Goal: Entertainment & Leisure: Consume media (video, audio)

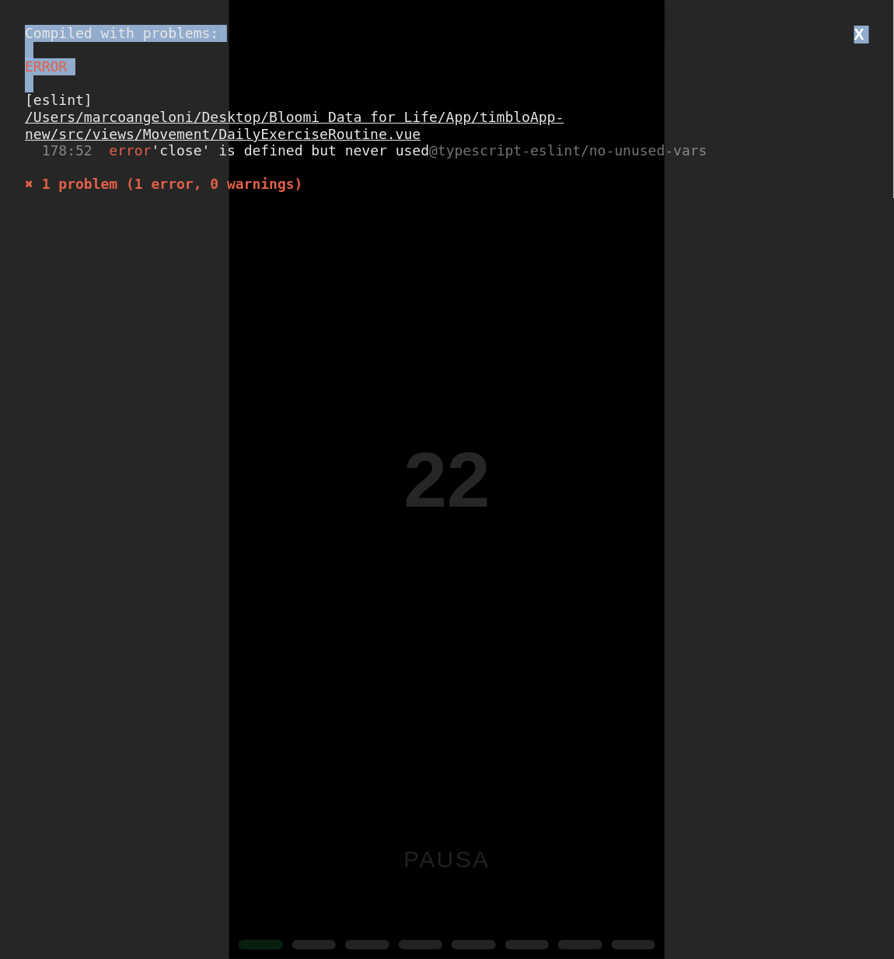
drag, startPoint x: 340, startPoint y: 205, endPoint x: 0, endPoint y: 21, distance: 386.4
click at [0, 21] on div "Compiled with problems: X ERROR [eslint] /Users/marcoangeloni/Desktop/Bloomi Da…" at bounding box center [447, 479] width 894 height 959
copy div "Compiled with problems: X ERROR"
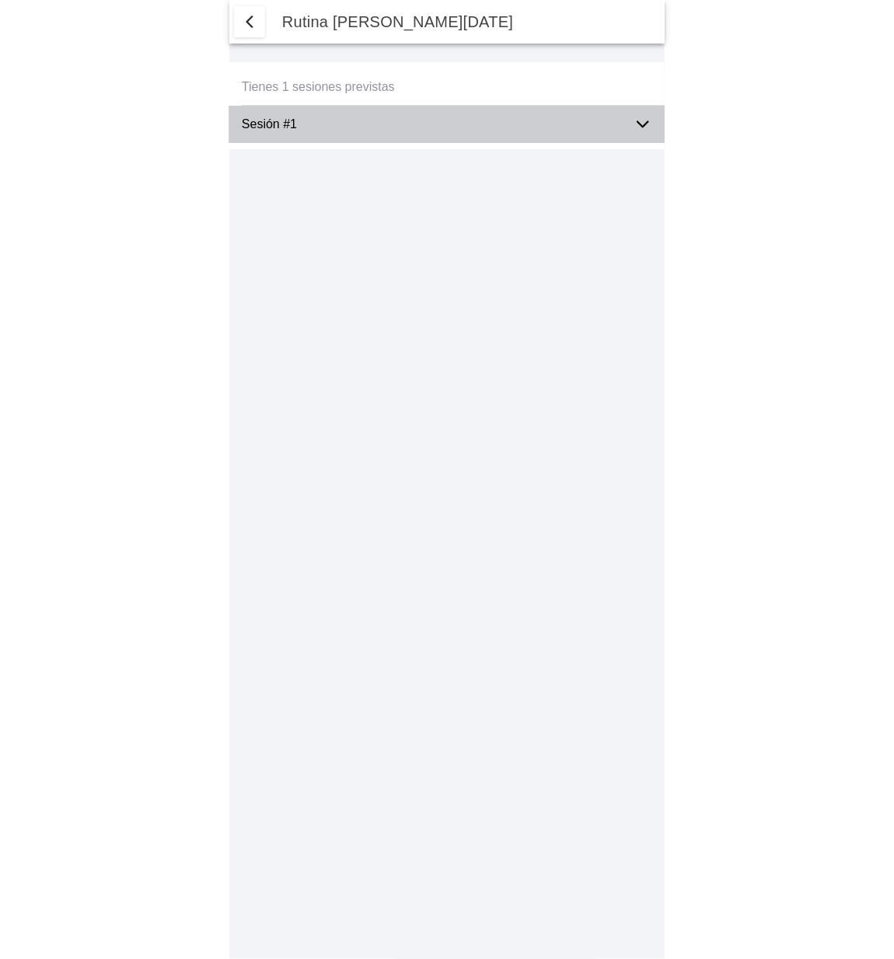
click at [638, 122] on icon at bounding box center [642, 124] width 11 height 5
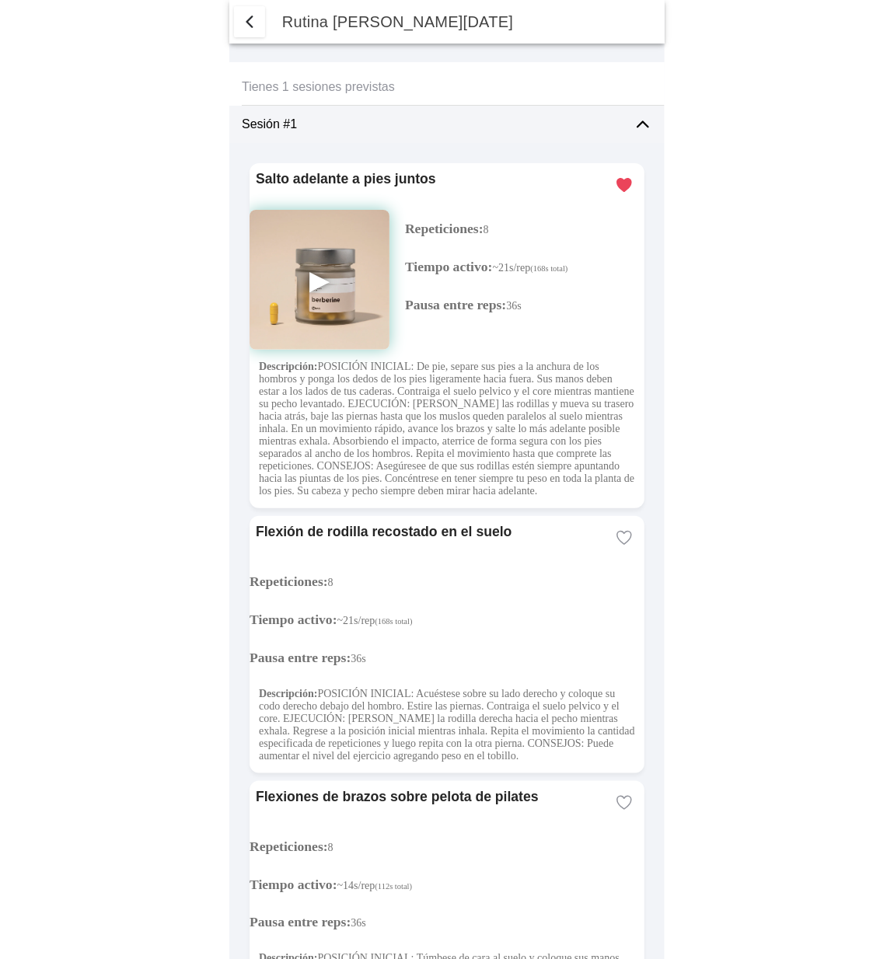
click at [316, 274] on img at bounding box center [320, 280] width 140 height 140
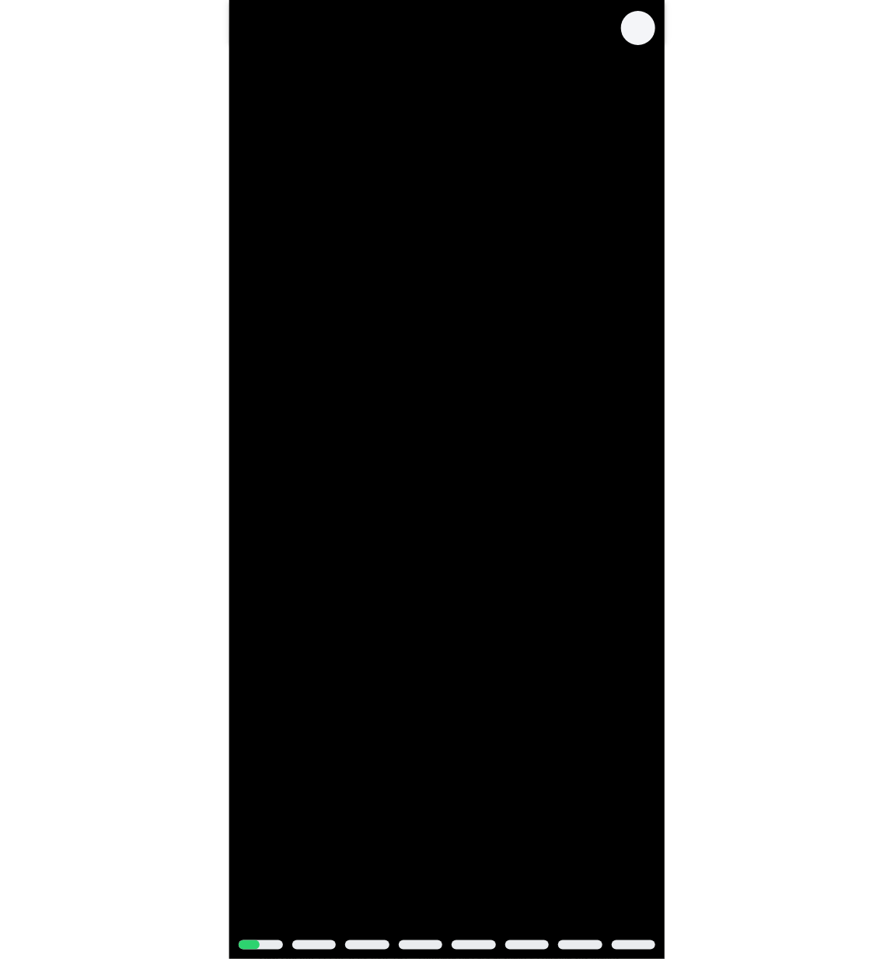
click at [641, 26] on span "Cerrar" at bounding box center [638, 28] width 19 height 22
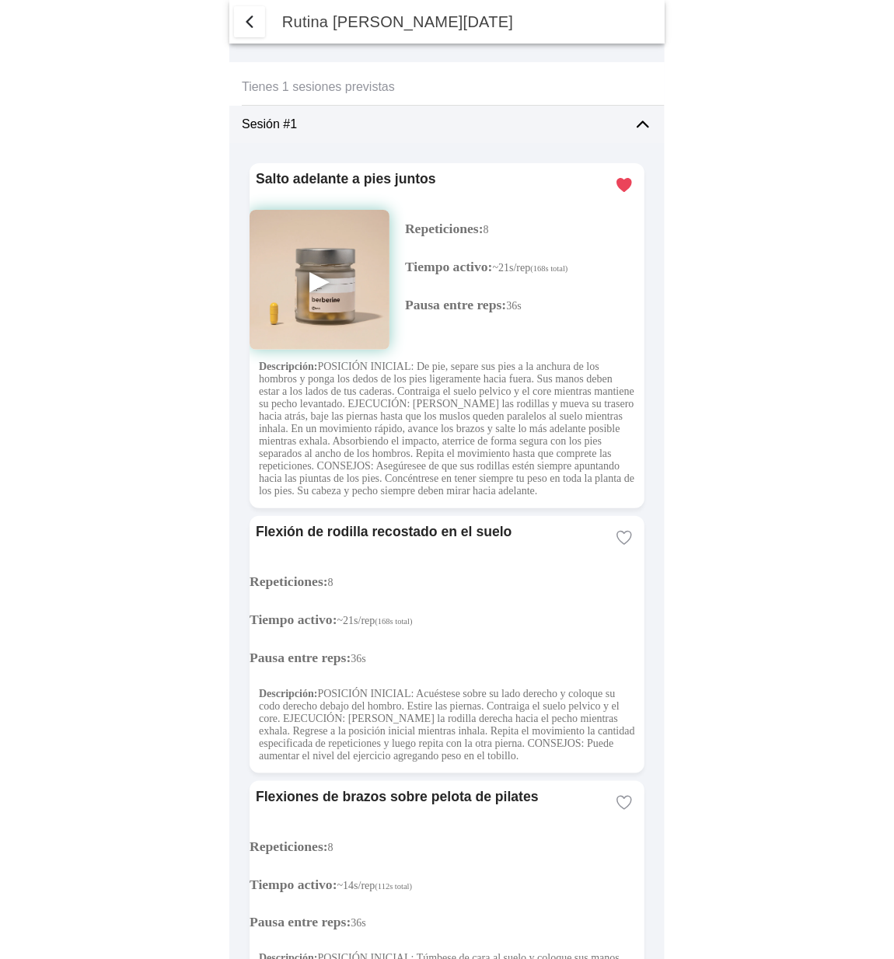
click at [319, 273] on img at bounding box center [320, 280] width 140 height 140
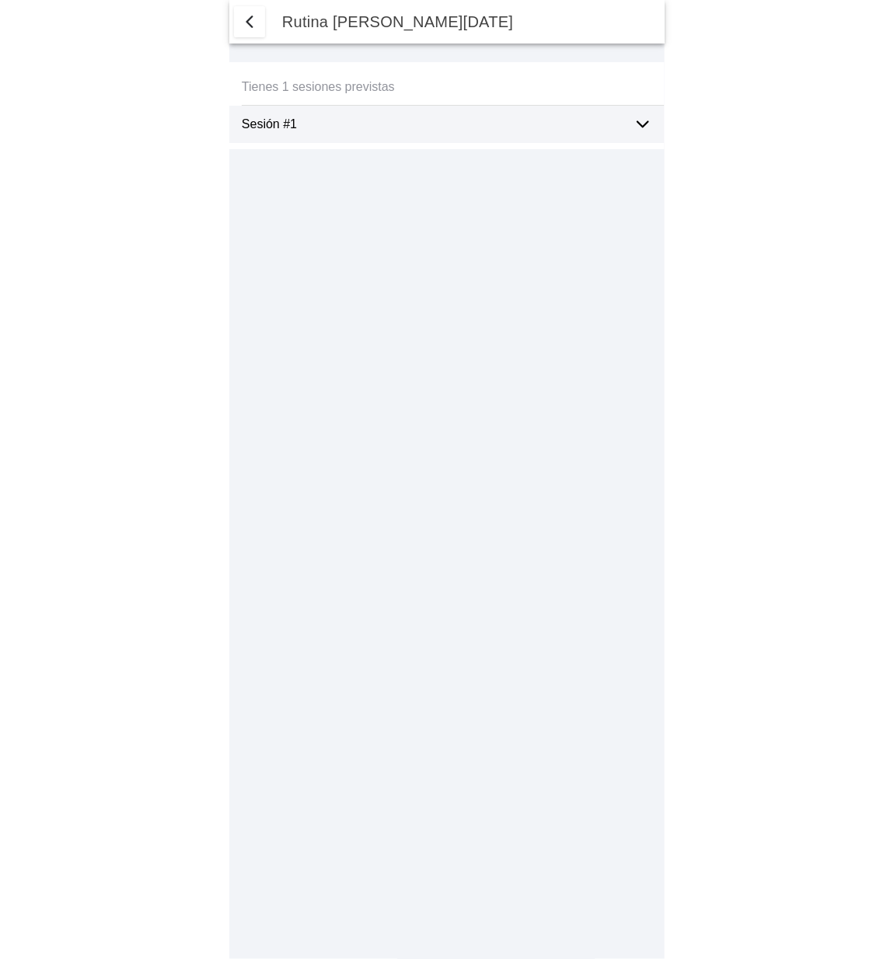
click at [643, 128] on icon at bounding box center [643, 124] width 19 height 19
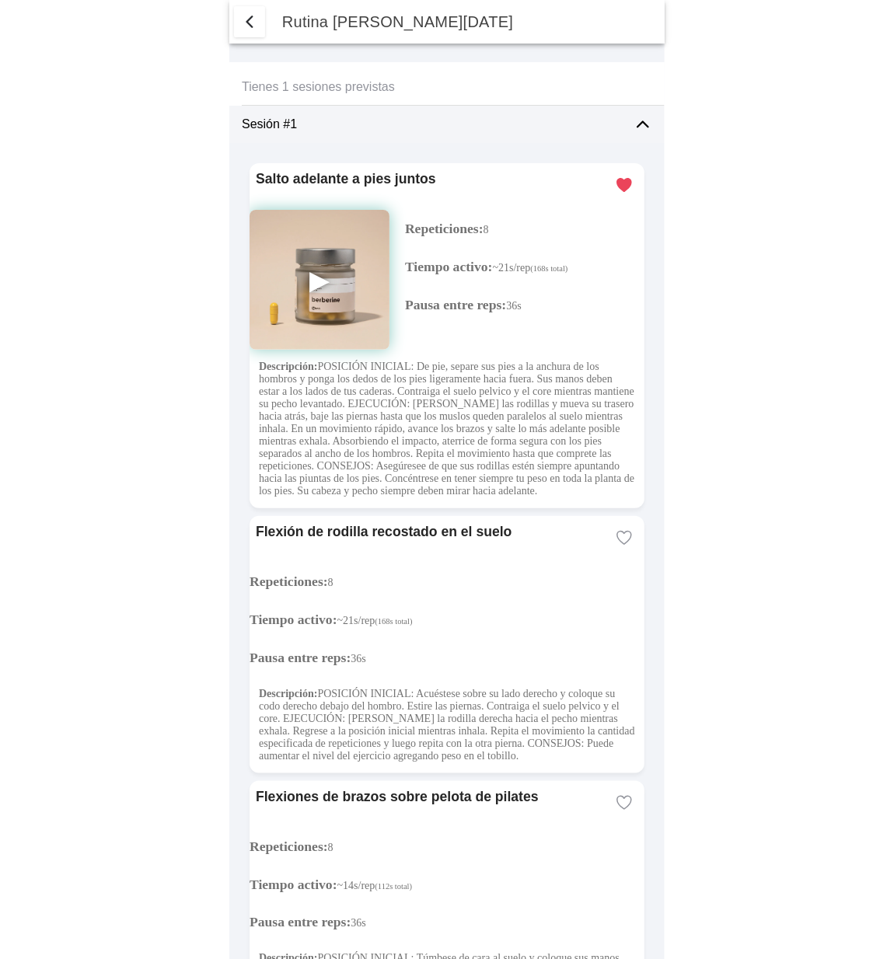
click at [317, 280] on img at bounding box center [320, 280] width 140 height 140
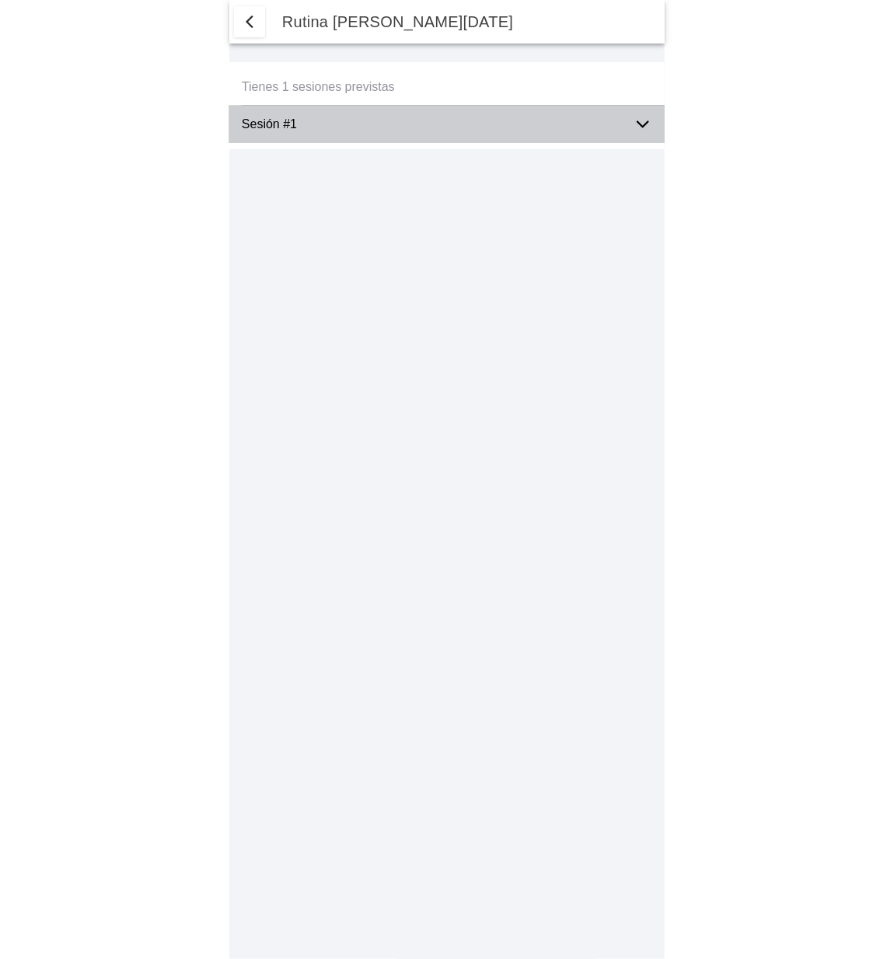
click at [641, 128] on icon at bounding box center [643, 124] width 19 height 19
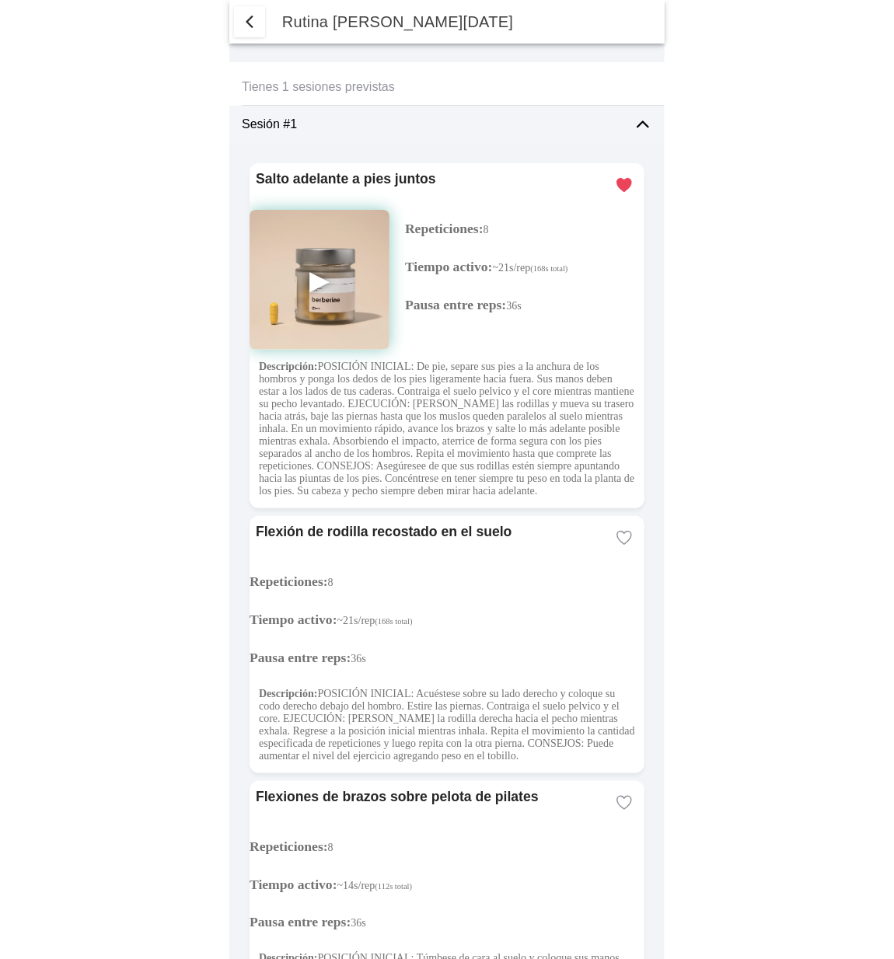
click at [316, 275] on img at bounding box center [320, 280] width 140 height 140
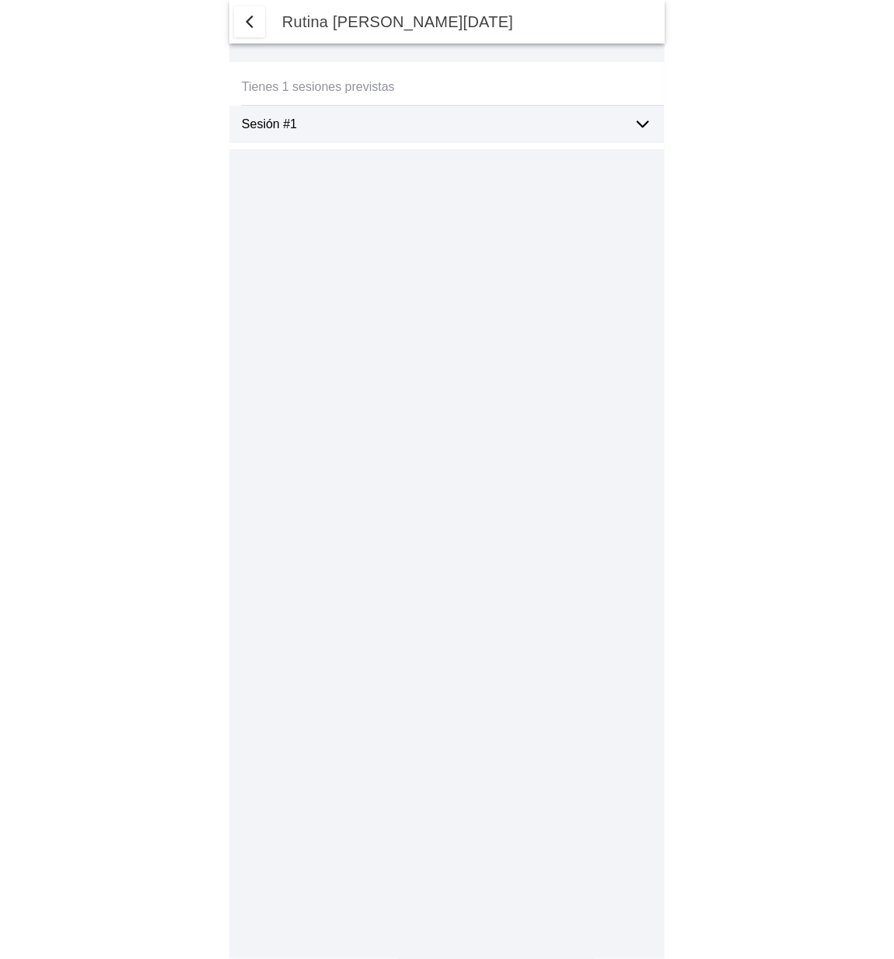
click at [484, 128] on ion-label "Sesión #1" at bounding box center [431, 124] width 379 height 14
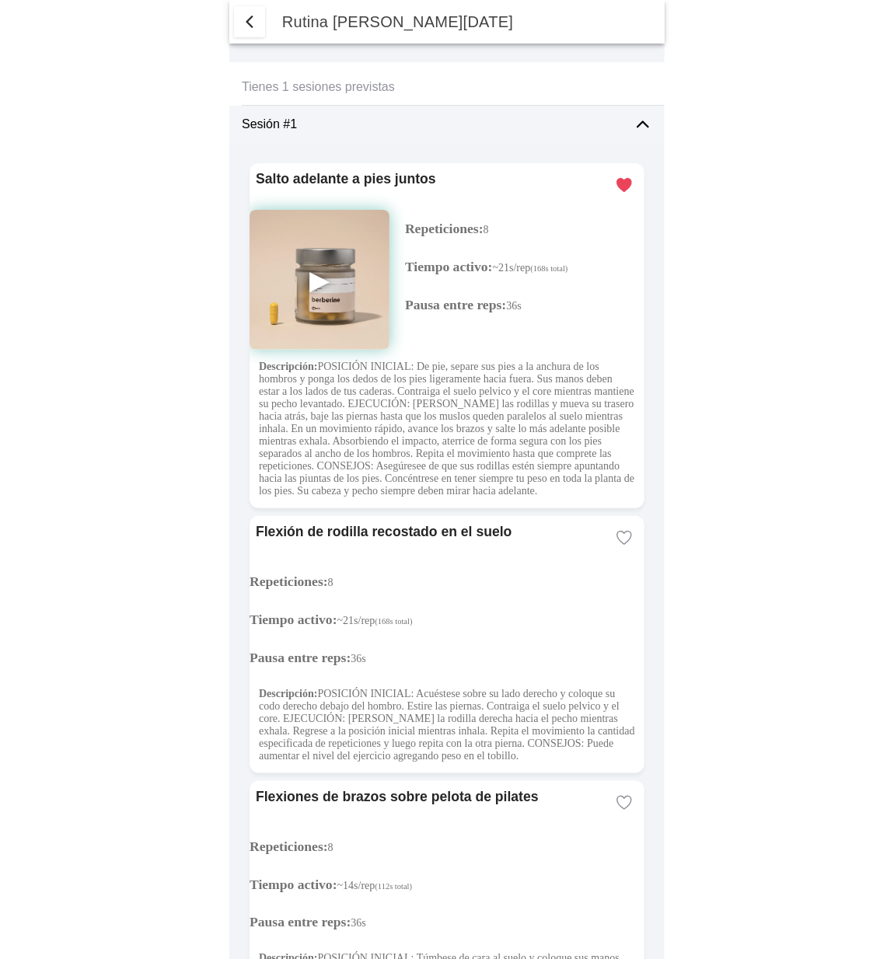
click at [330, 283] on img at bounding box center [320, 280] width 140 height 140
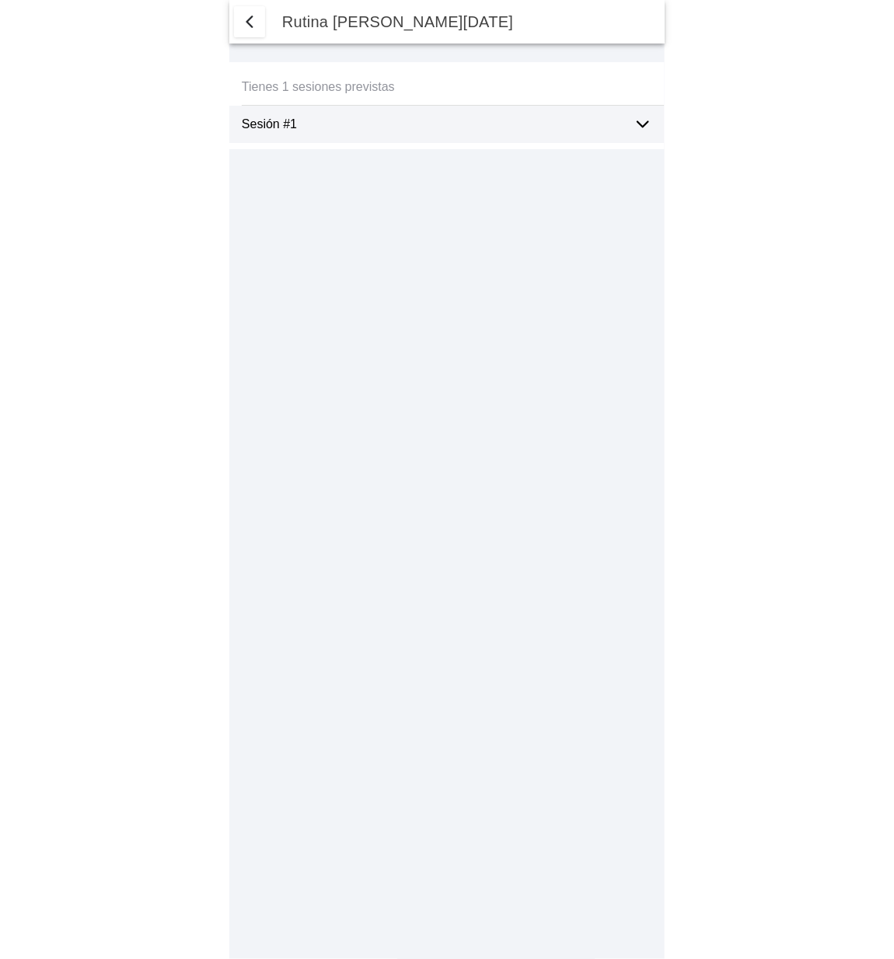
click at [356, 130] on ion-label "Sesión #1" at bounding box center [431, 124] width 379 height 14
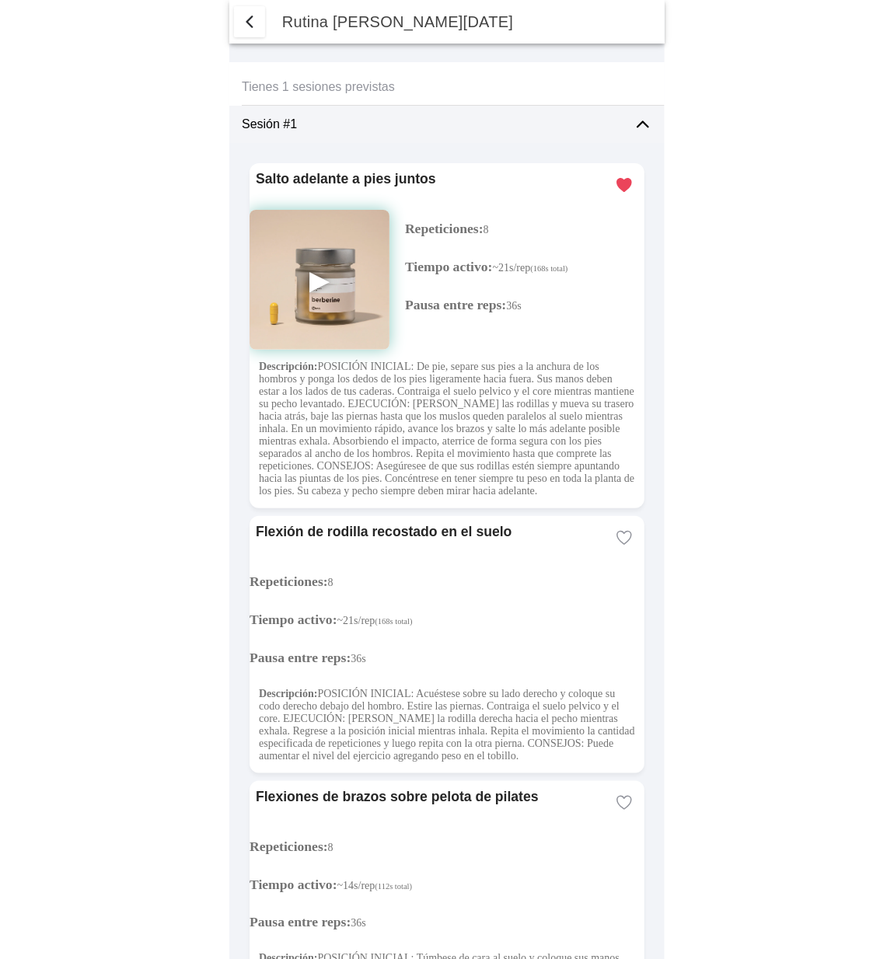
click at [323, 265] on img at bounding box center [320, 280] width 140 height 140
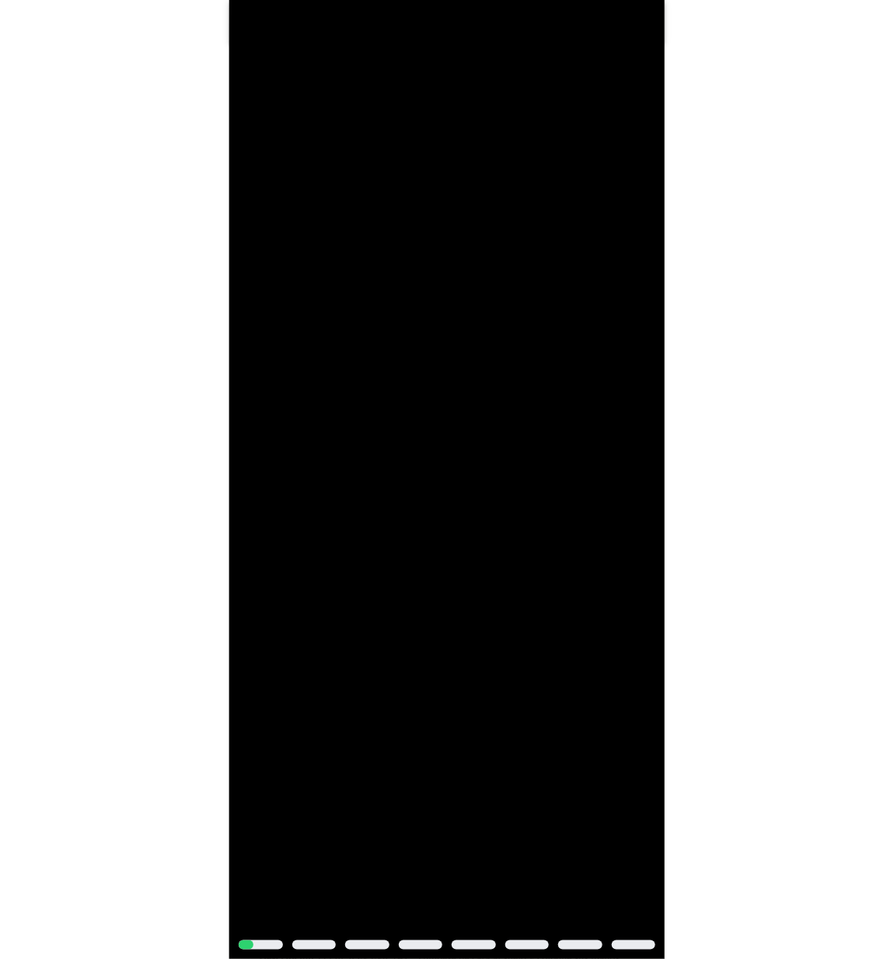
click at [631, 23] on span "Cerrar" at bounding box center [638, 28] width 19 height 22
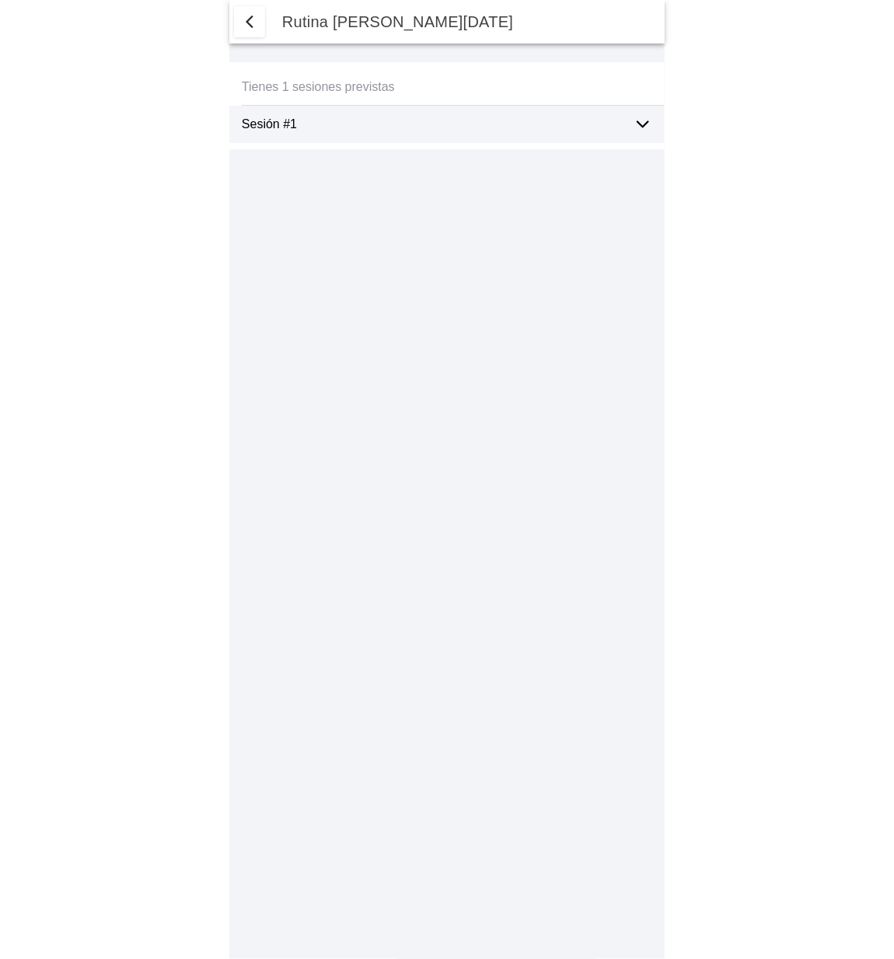
click at [351, 128] on ion-label "Sesión #1" at bounding box center [431, 124] width 379 height 14
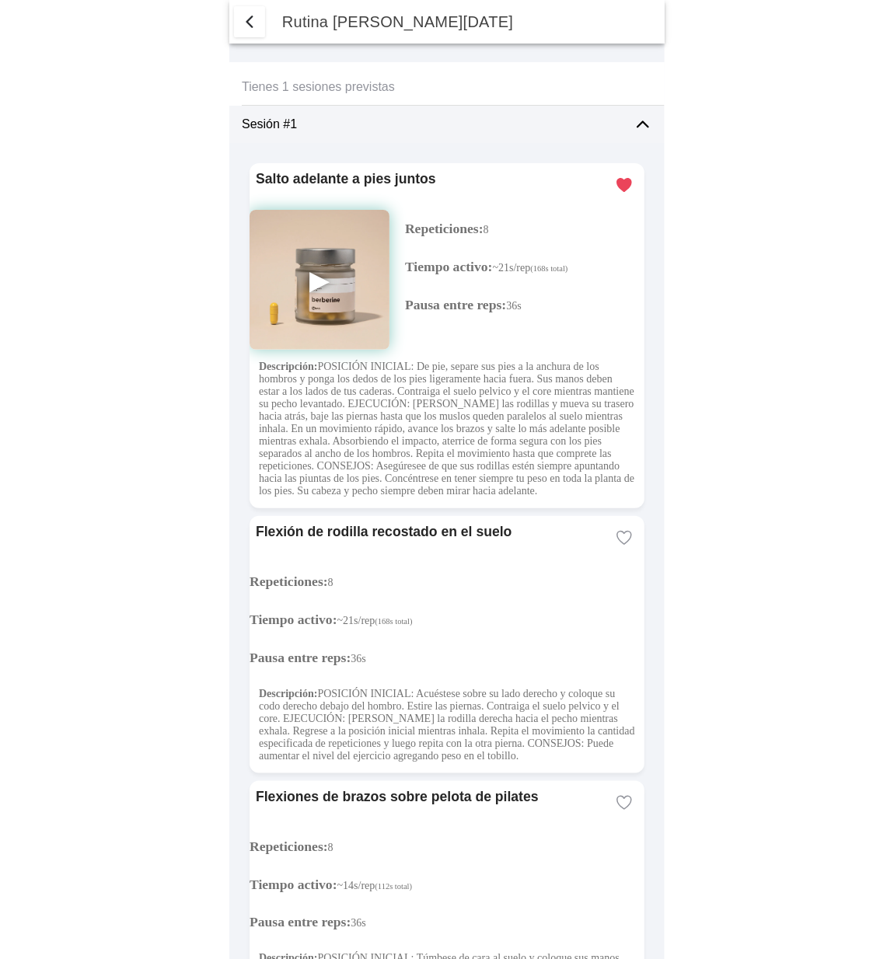
click at [316, 285] on img at bounding box center [320, 280] width 140 height 140
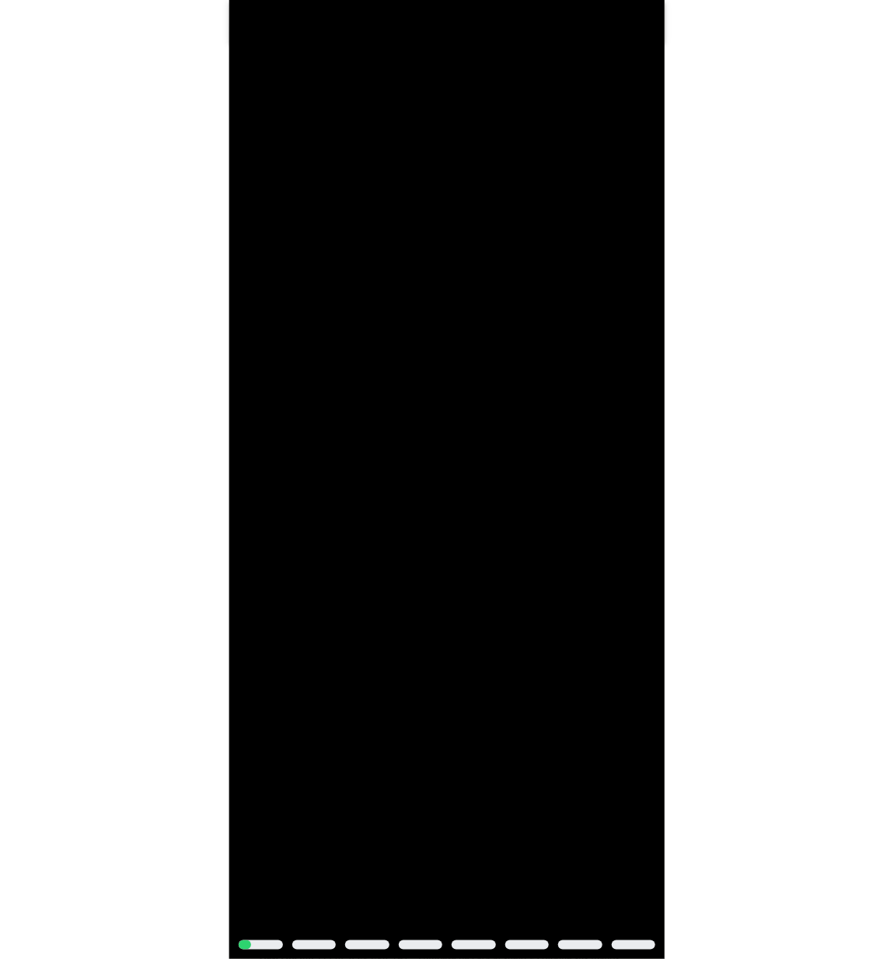
click at [631, 30] on span "Cerrar" at bounding box center [638, 28] width 19 height 22
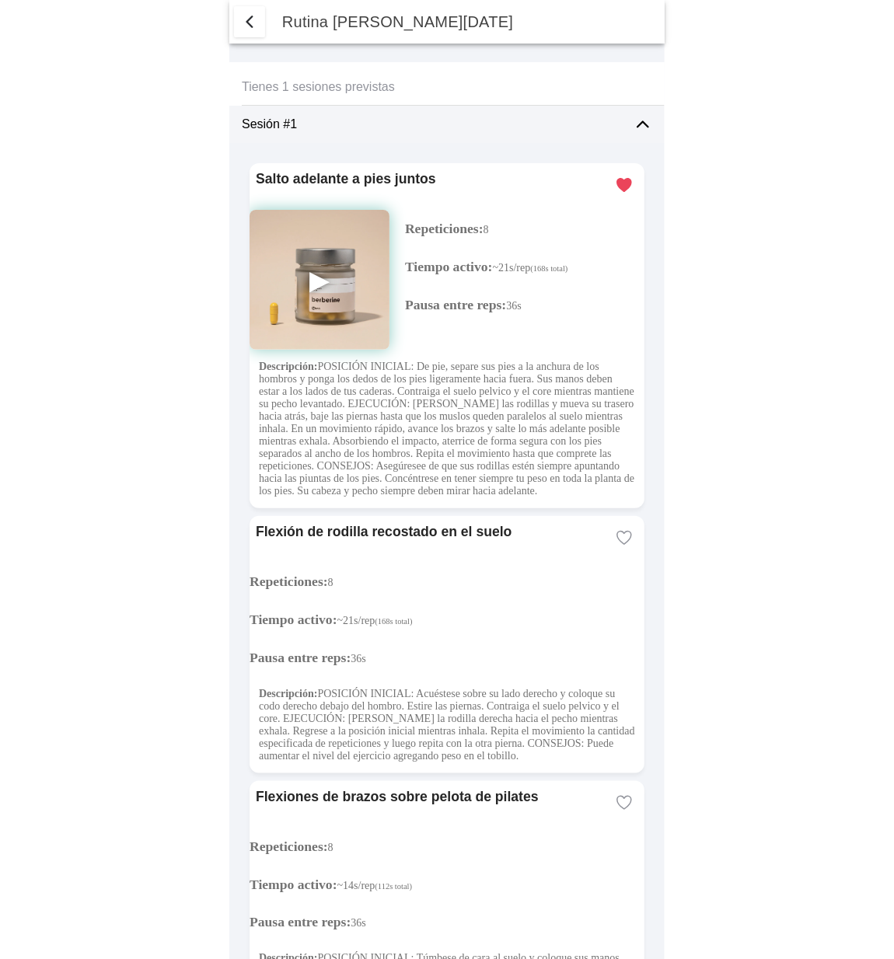
click at [327, 276] on img at bounding box center [320, 280] width 140 height 140
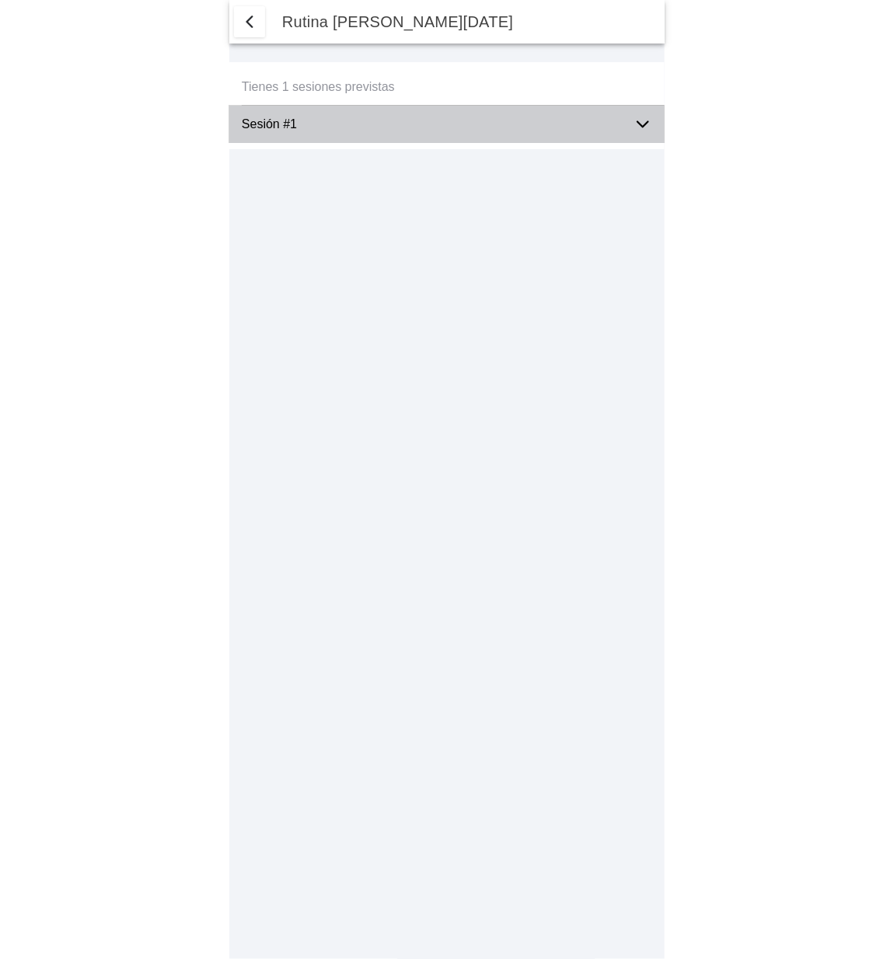
click at [375, 134] on div "Sesión #1" at bounding box center [431, 124] width 379 height 37
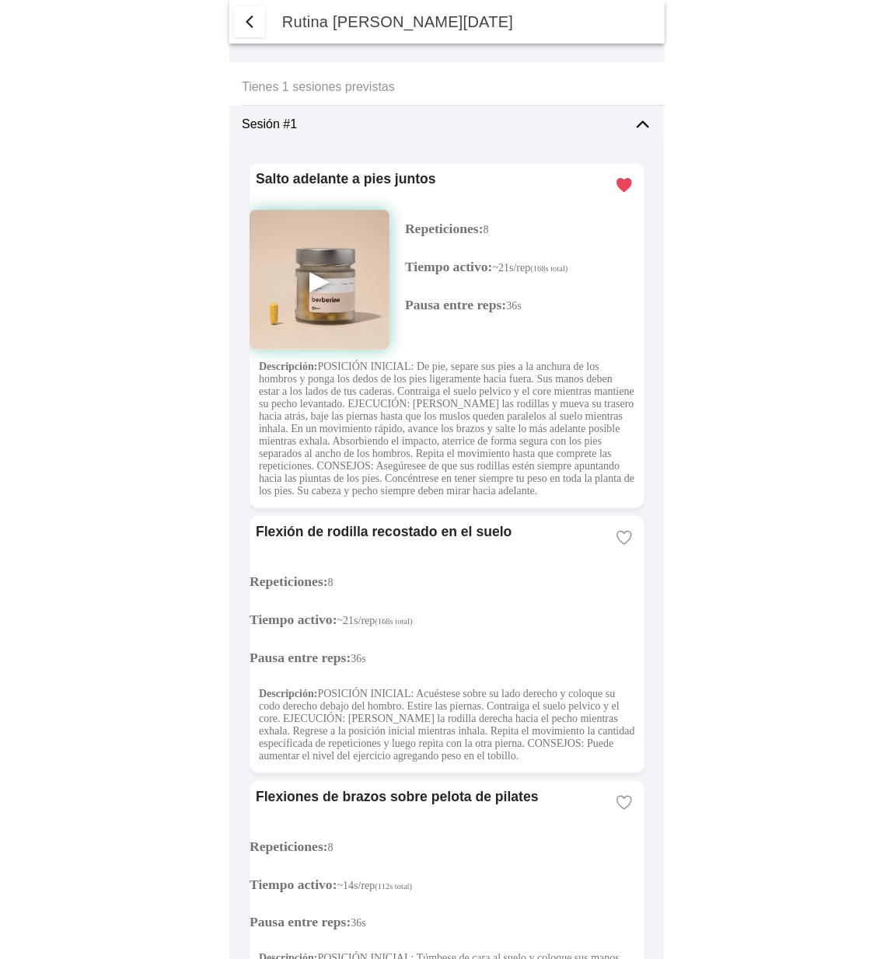
click at [323, 285] on img at bounding box center [320, 280] width 140 height 140
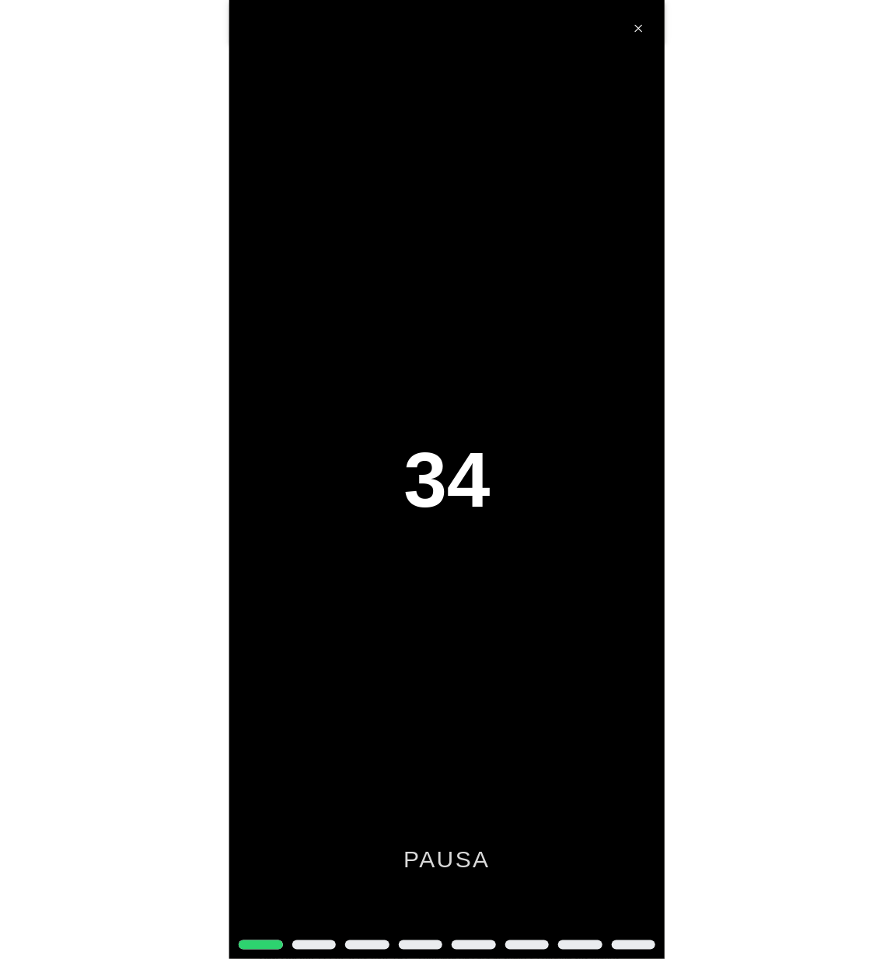
click at [642, 24] on span "Cerrar" at bounding box center [638, 28] width 19 height 22
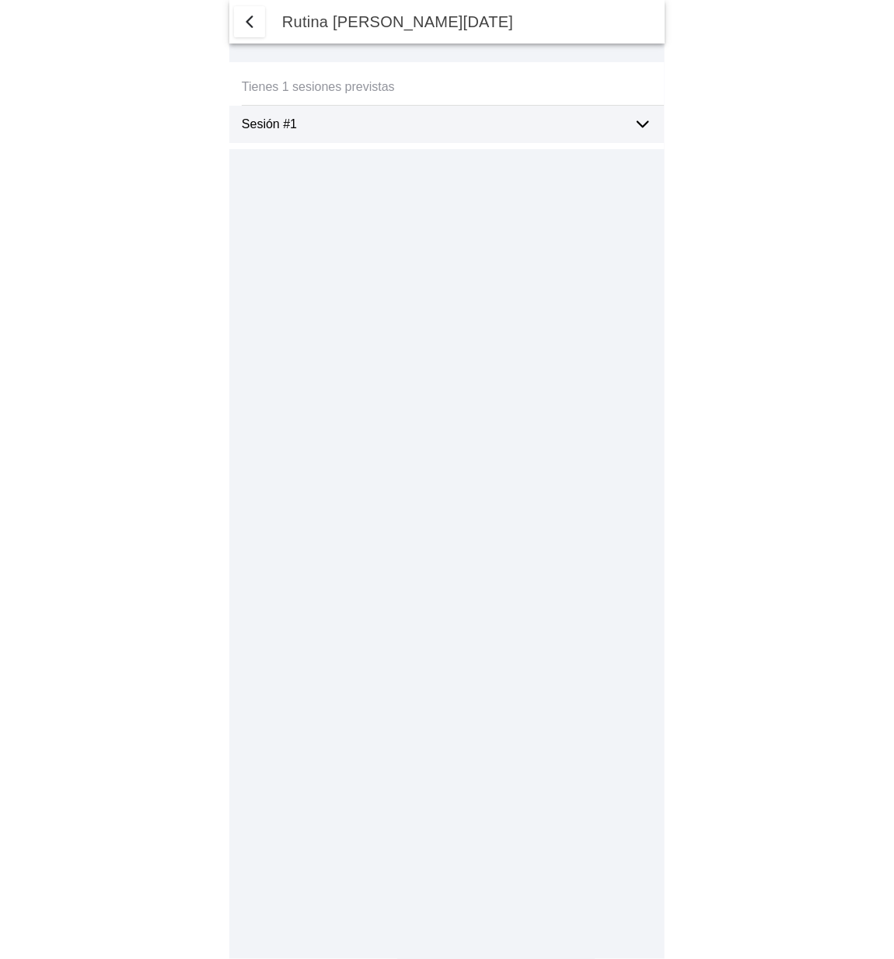
click at [399, 129] on ion-label "Sesión #1" at bounding box center [431, 124] width 379 height 14
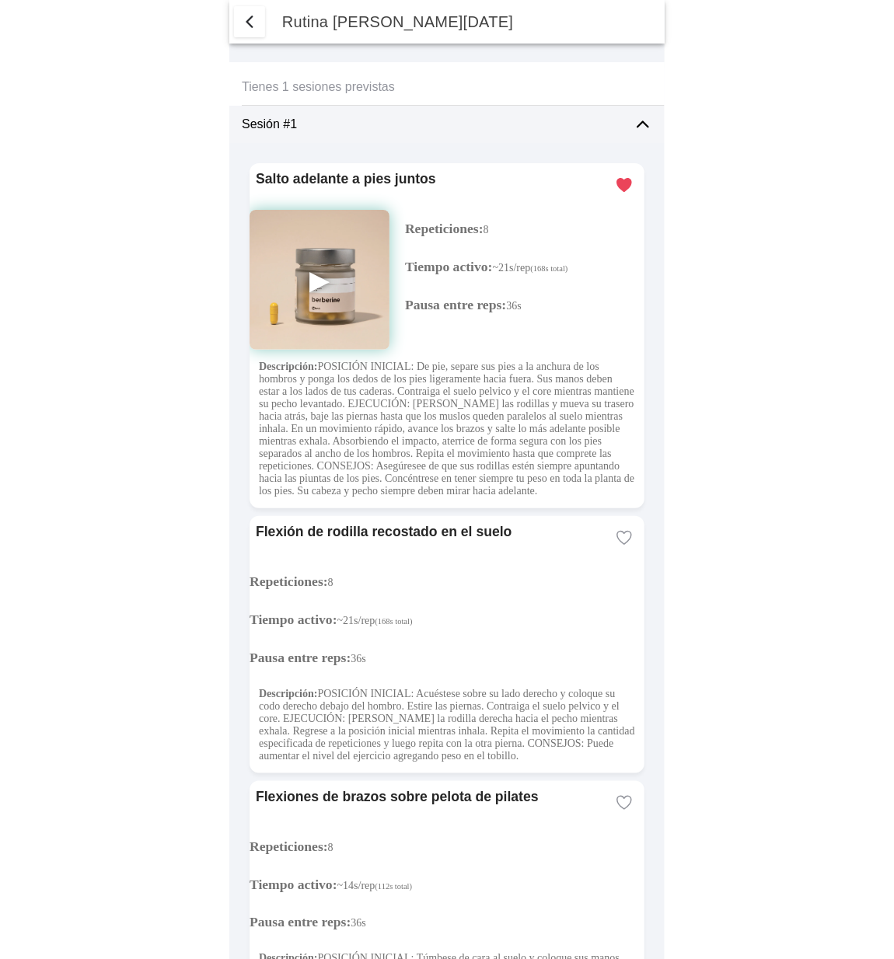
click at [331, 276] on img at bounding box center [320, 280] width 140 height 140
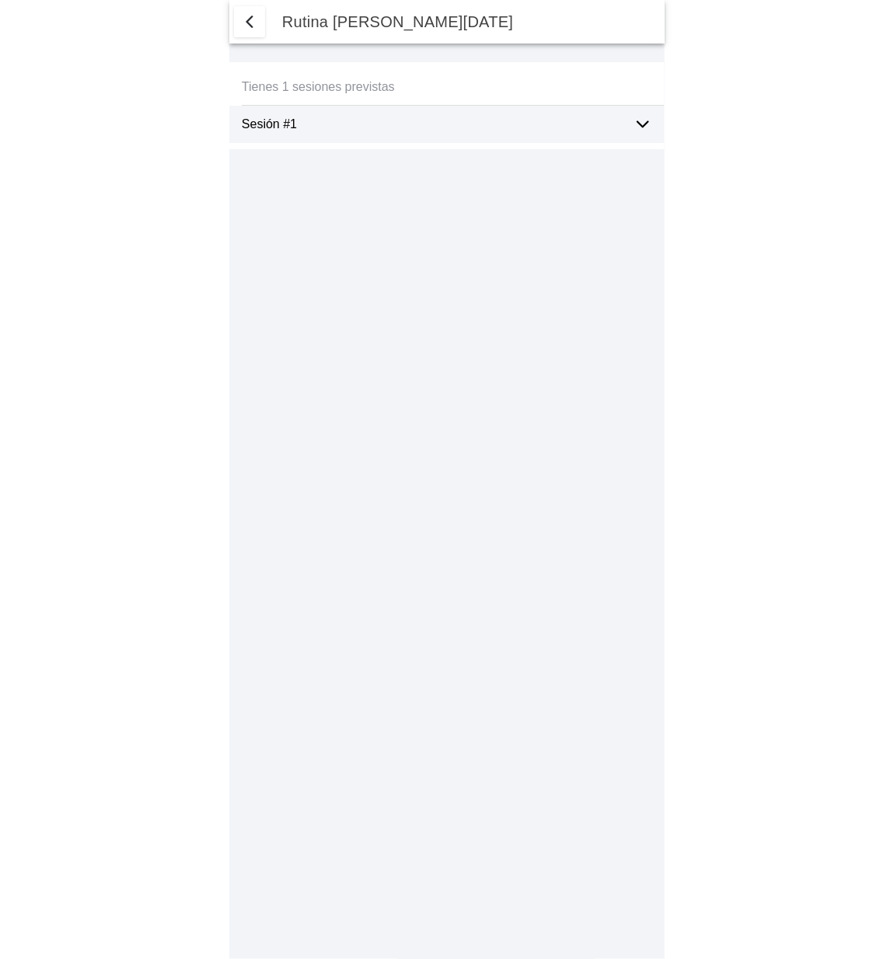
click at [369, 127] on ion-label "Sesión #1" at bounding box center [431, 124] width 379 height 14
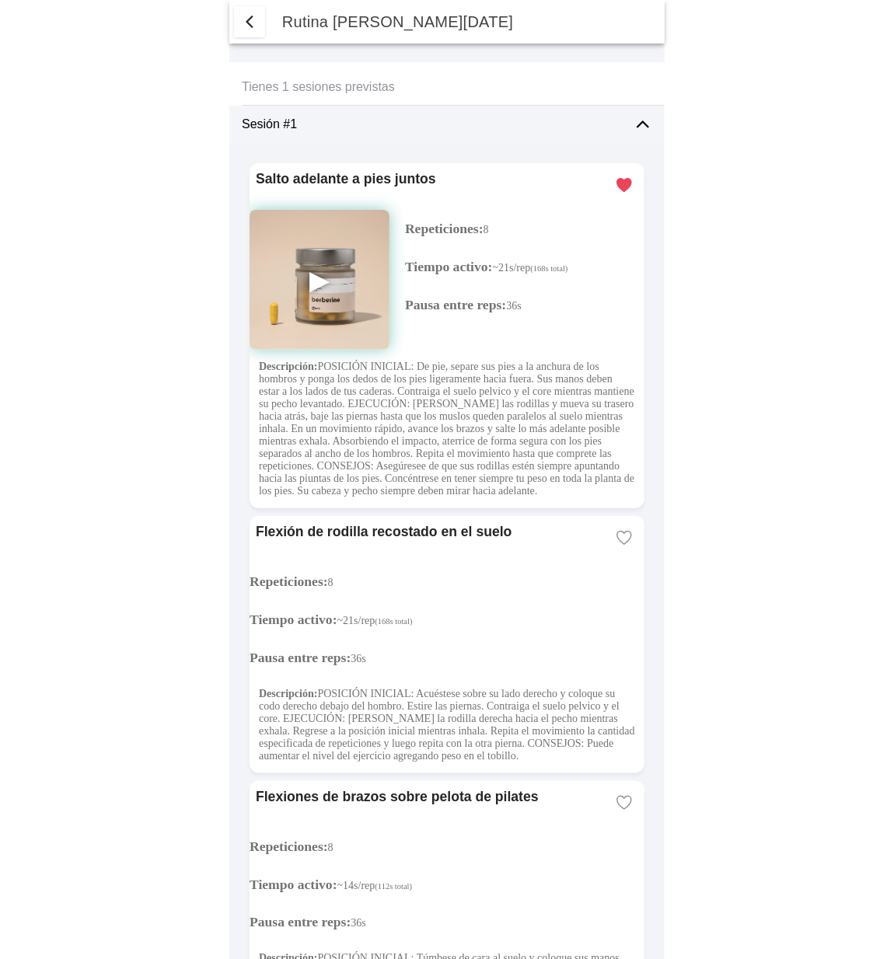
click at [314, 281] on img at bounding box center [320, 280] width 140 height 140
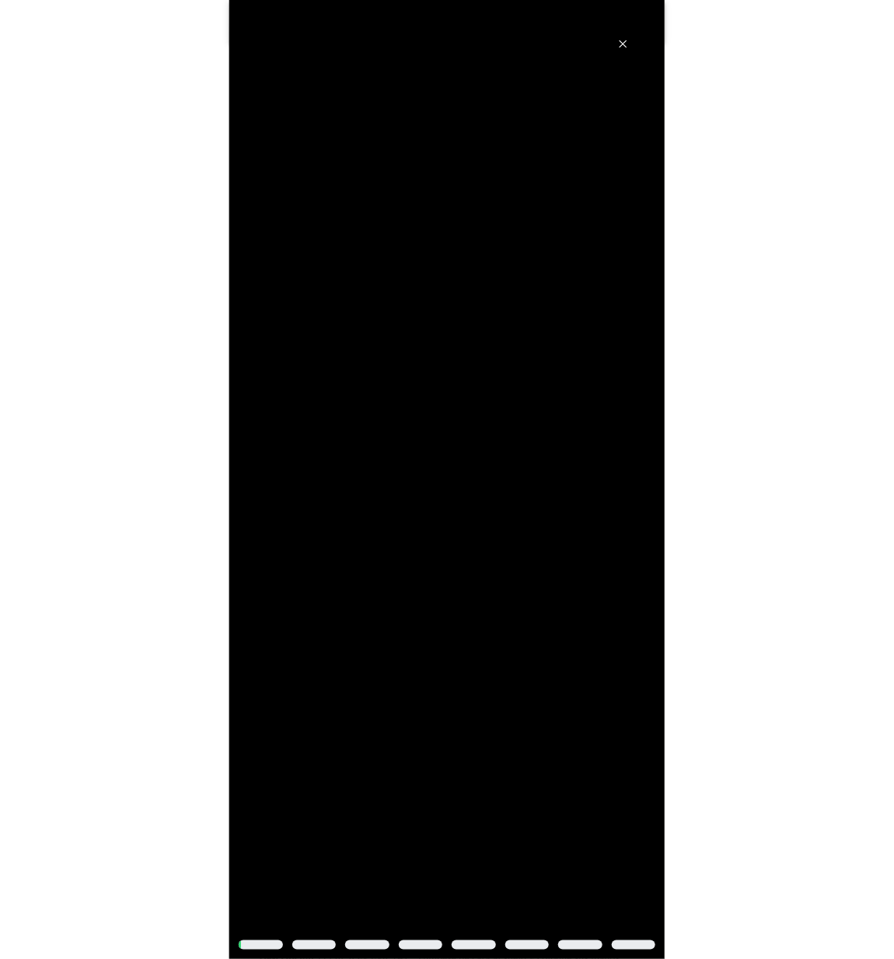
click at [629, 40] on span "Cerrar" at bounding box center [623, 43] width 50 height 53
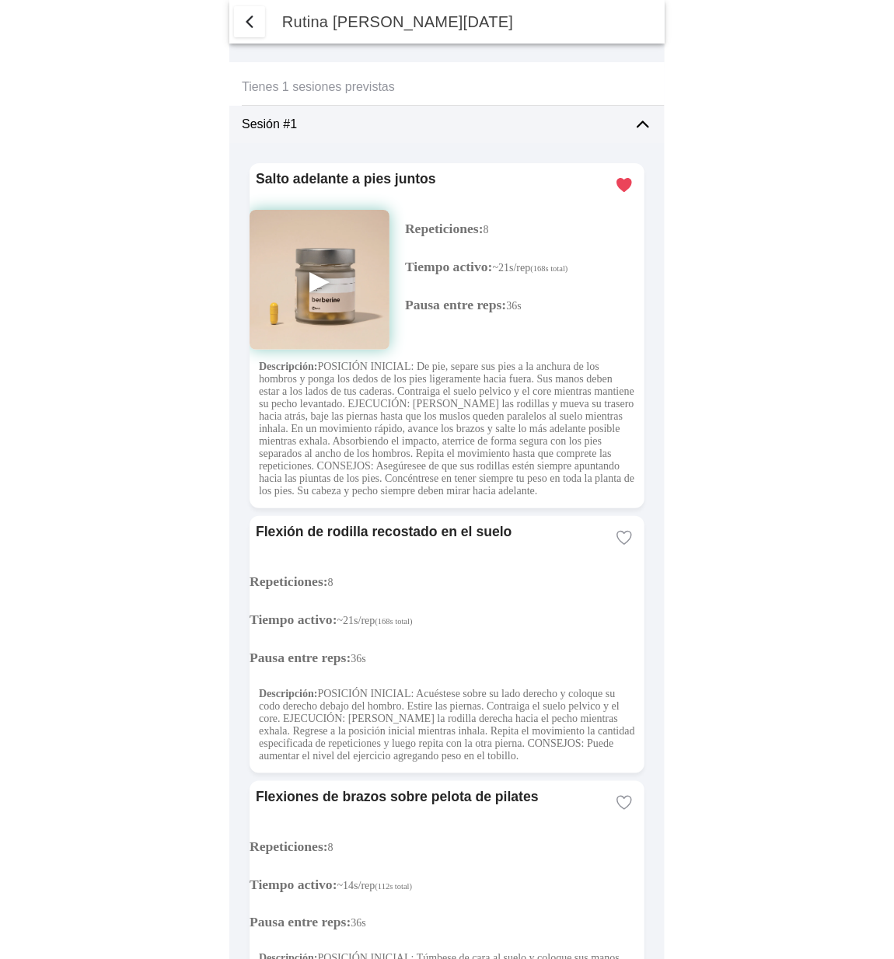
click at [313, 281] on img at bounding box center [320, 280] width 140 height 140
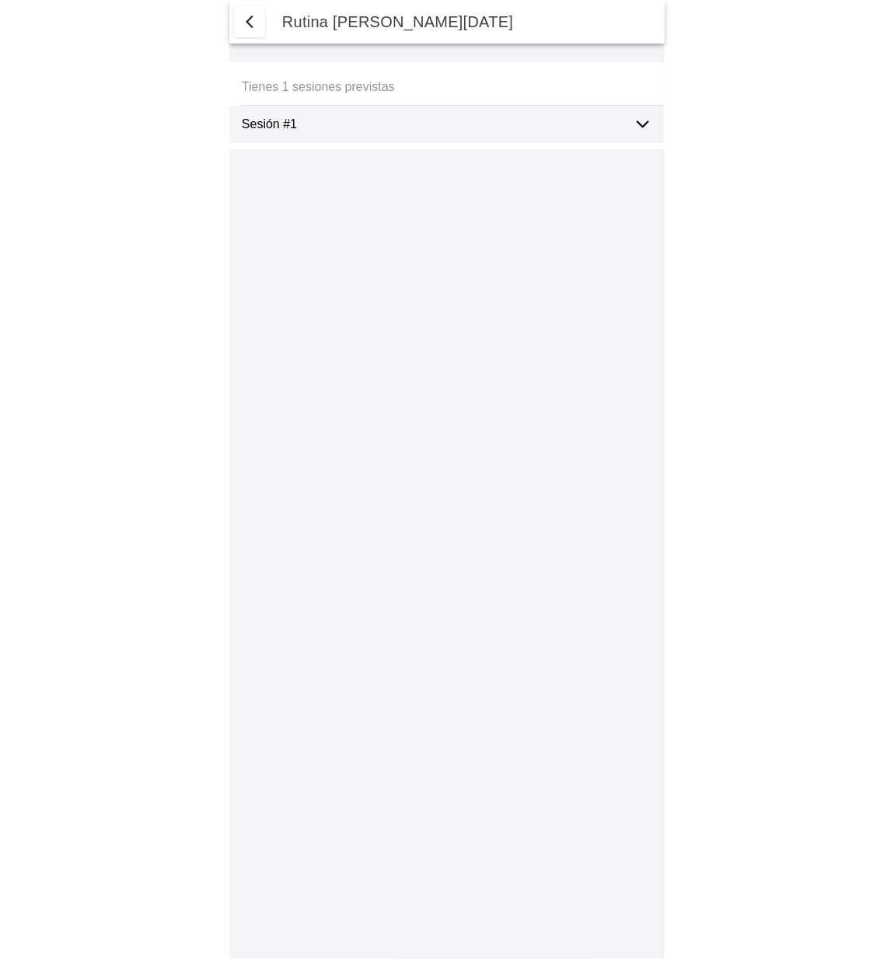
click at [641, 122] on icon at bounding box center [643, 124] width 19 height 19
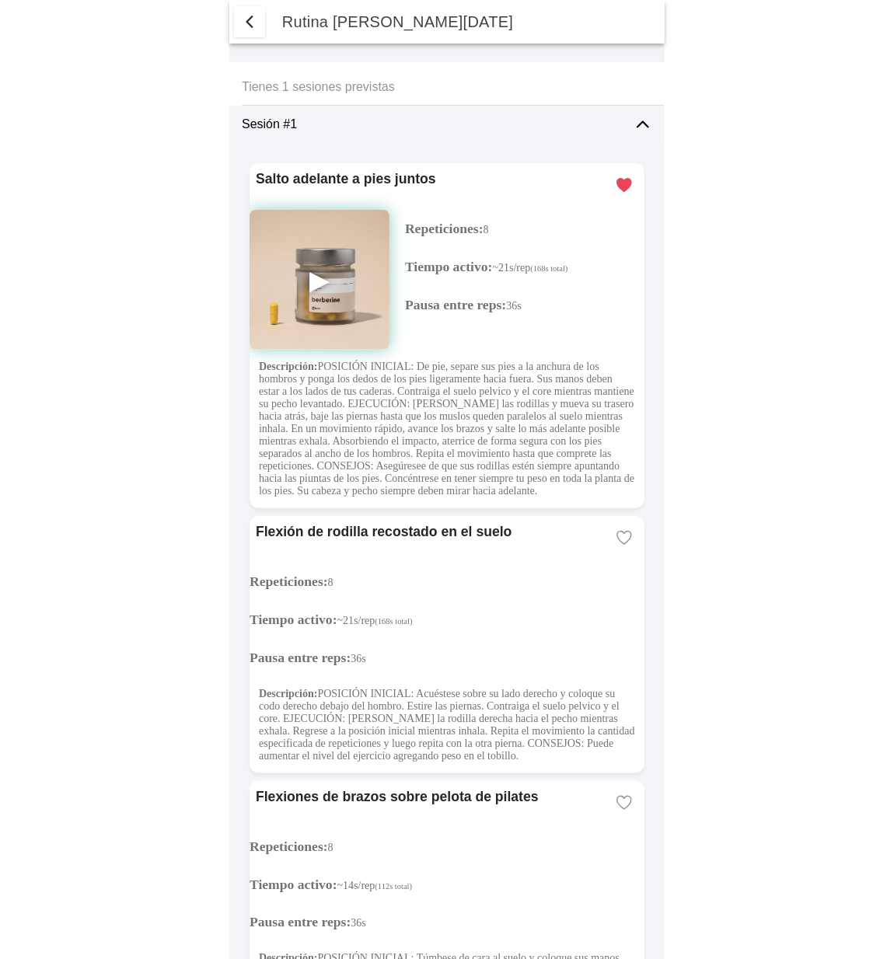
click at [318, 282] on img at bounding box center [320, 280] width 140 height 140
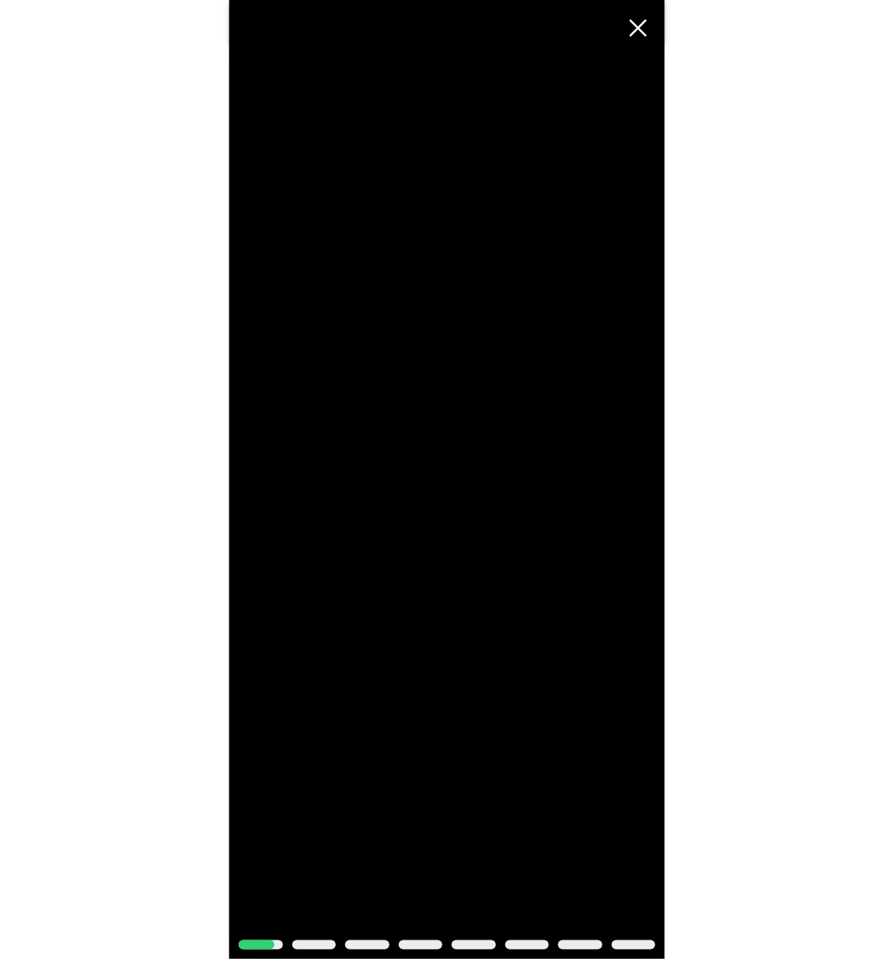
click at [639, 32] on span "Cerrar" at bounding box center [638, 28] width 34 height 34
click at [641, 31] on span "Cerrar" at bounding box center [638, 28] width 34 height 34
click at [640, 28] on span "Cerrar" at bounding box center [638, 28] width 34 height 34
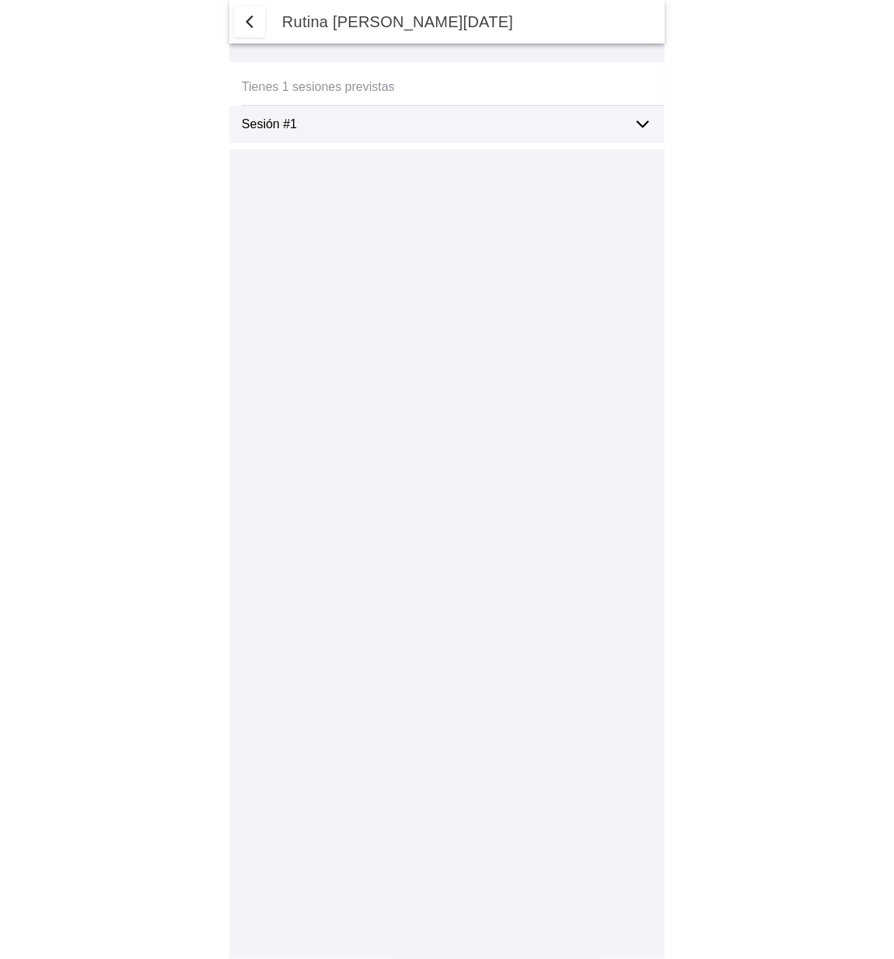
click at [344, 131] on ion-label "Sesión #1" at bounding box center [431, 124] width 379 height 14
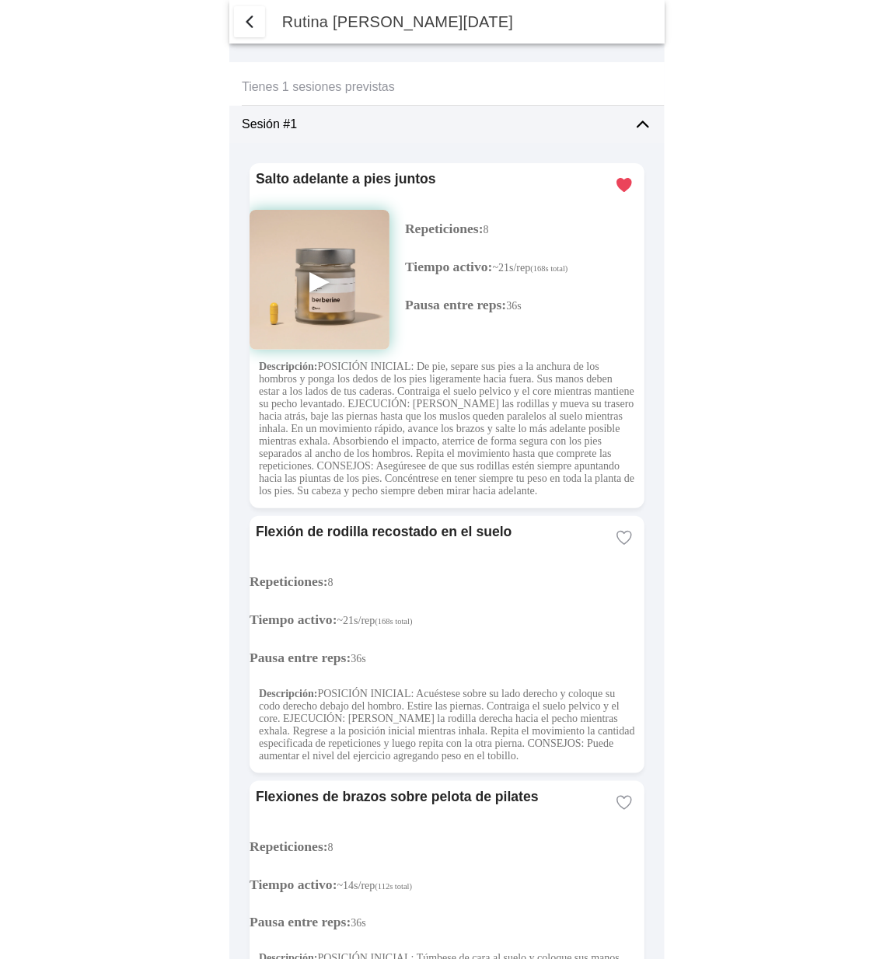
click at [315, 269] on img at bounding box center [320, 280] width 140 height 140
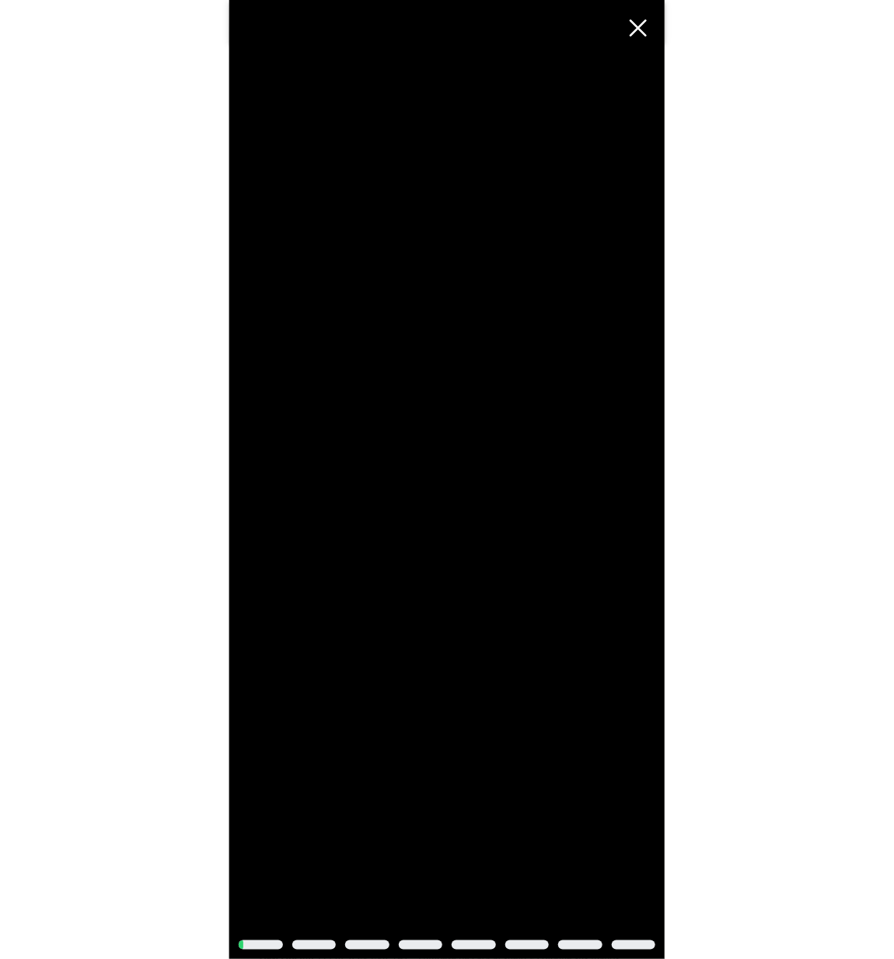
click at [634, 32] on span "Cerrar" at bounding box center [638, 28] width 34 height 34
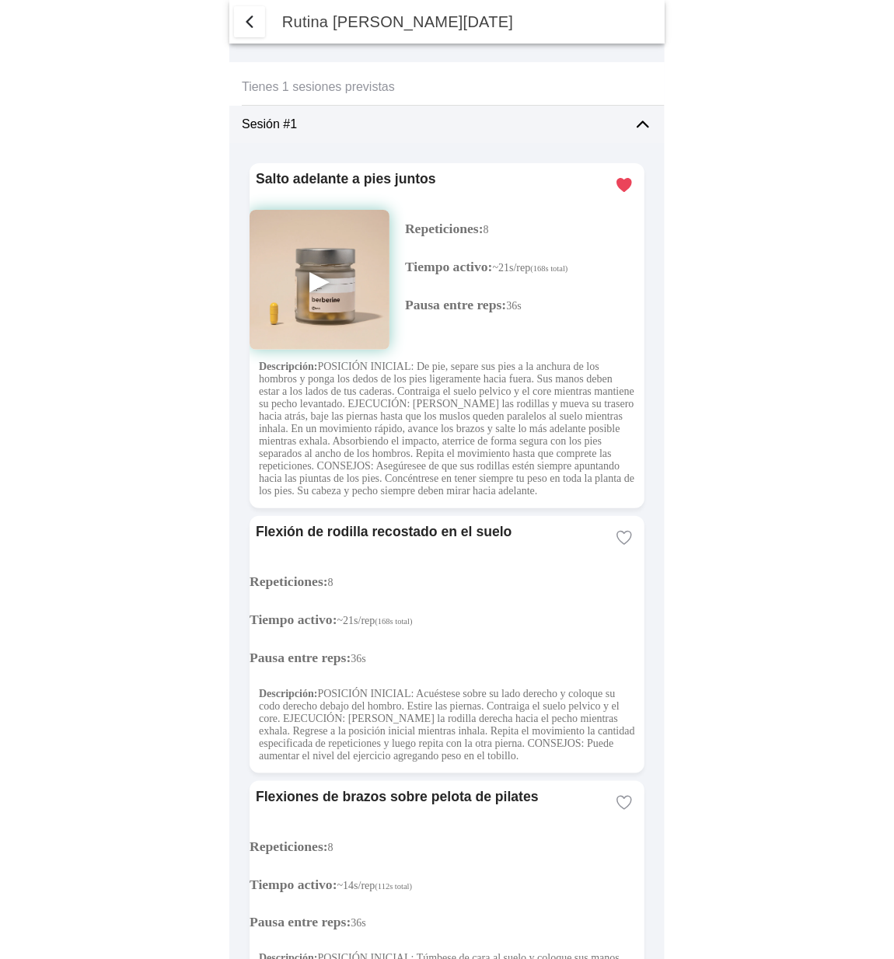
click at [323, 286] on img at bounding box center [320, 280] width 140 height 140
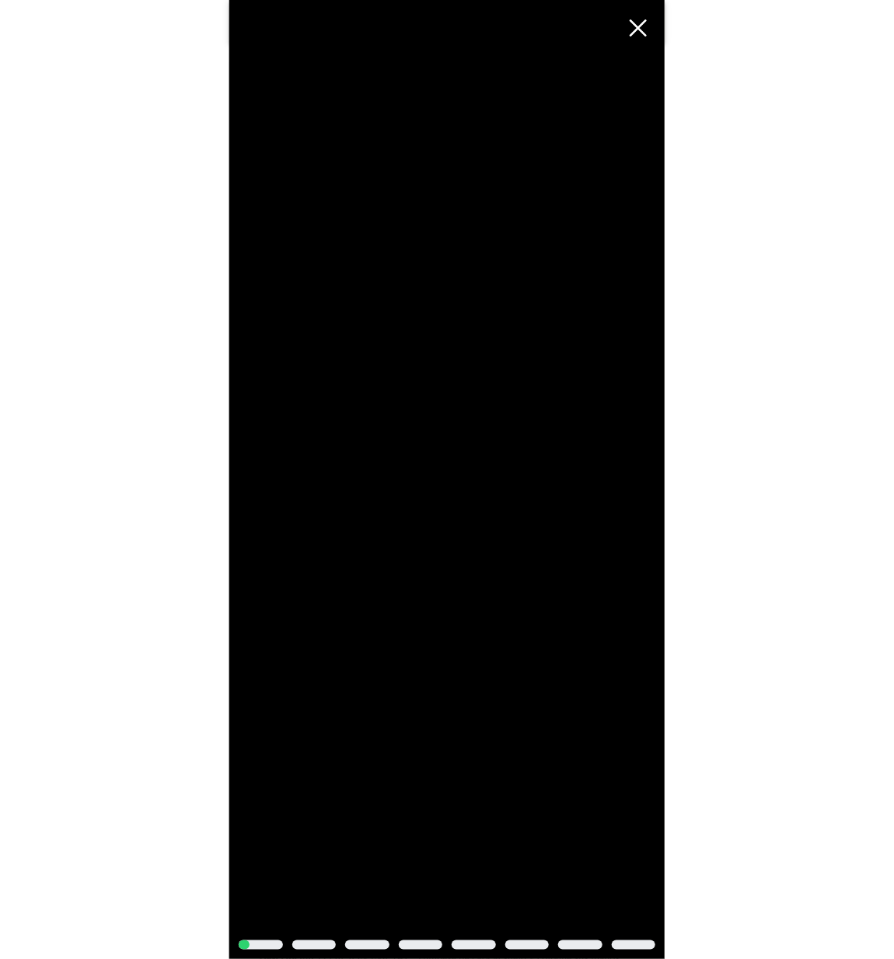
click at [641, 30] on span "Cerrar" at bounding box center [638, 28] width 34 height 34
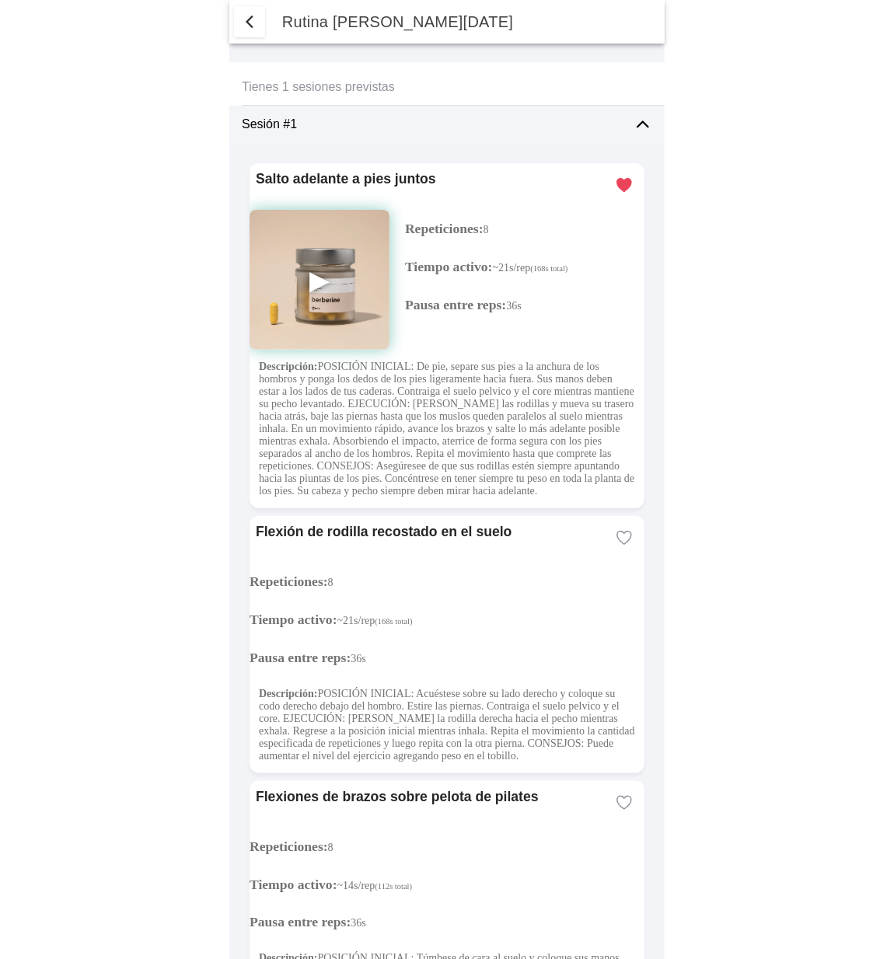
click at [250, 21] on span "button" at bounding box center [249, 21] width 19 height 19
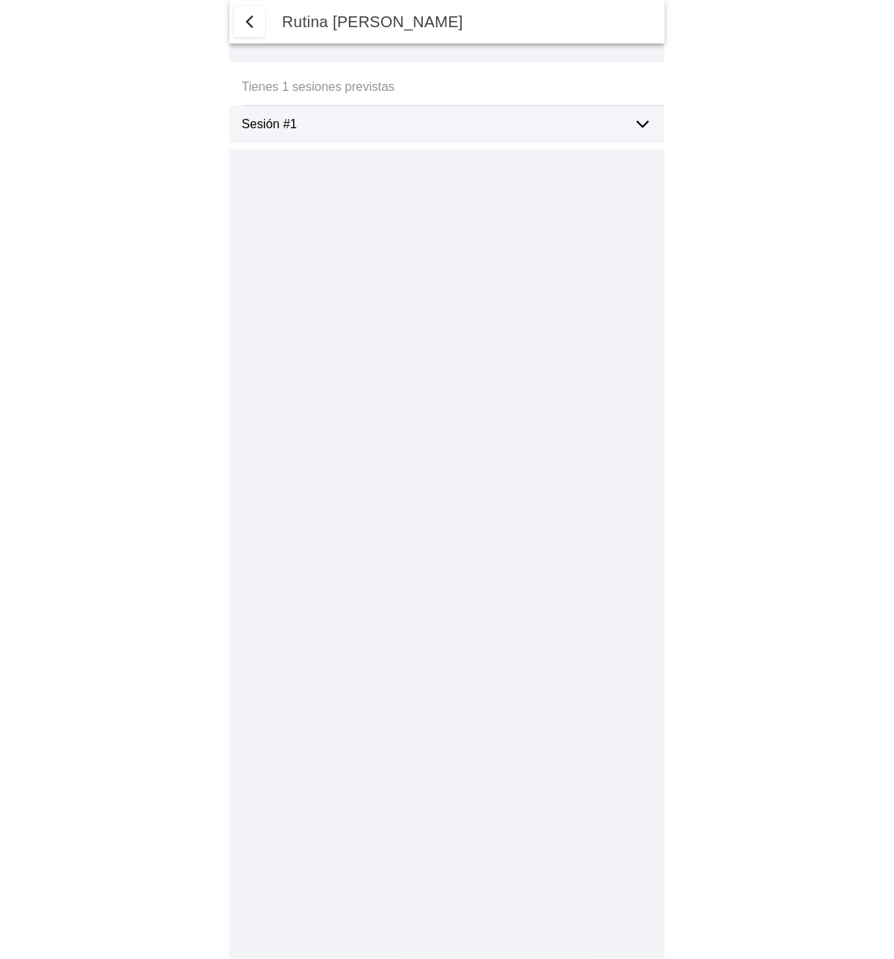
click at [490, 124] on ion-label "Sesión #1" at bounding box center [431, 124] width 379 height 14
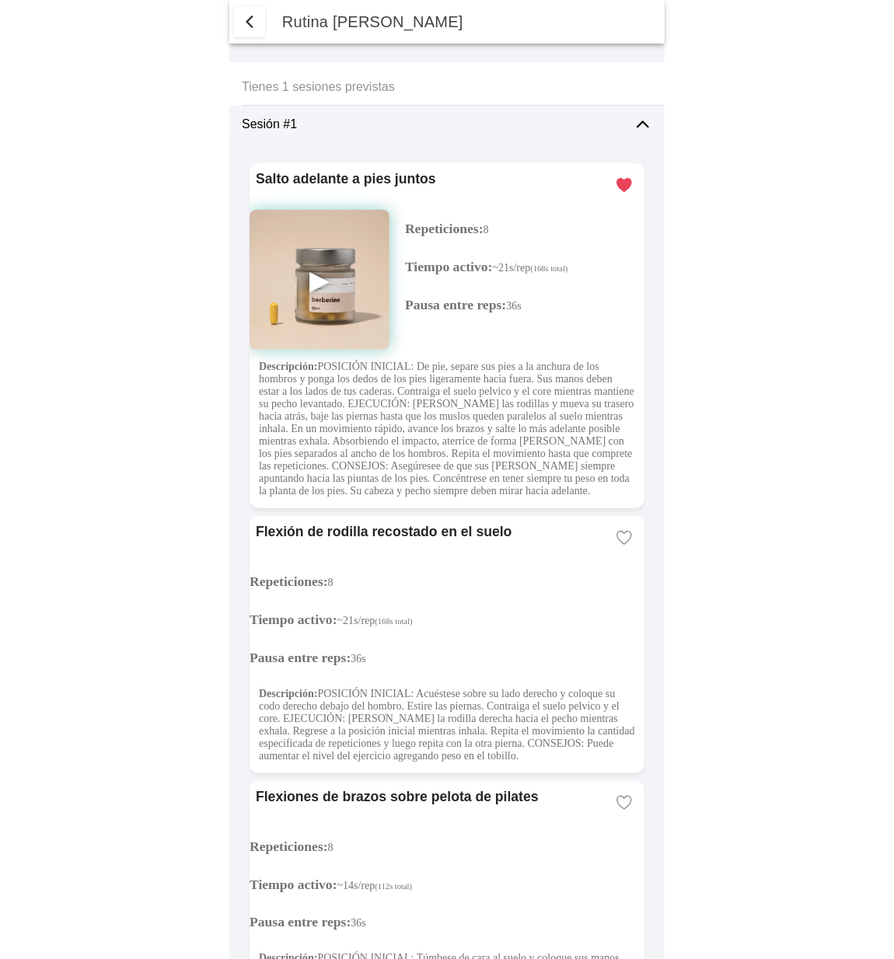
click at [329, 280] on img at bounding box center [320, 280] width 140 height 140
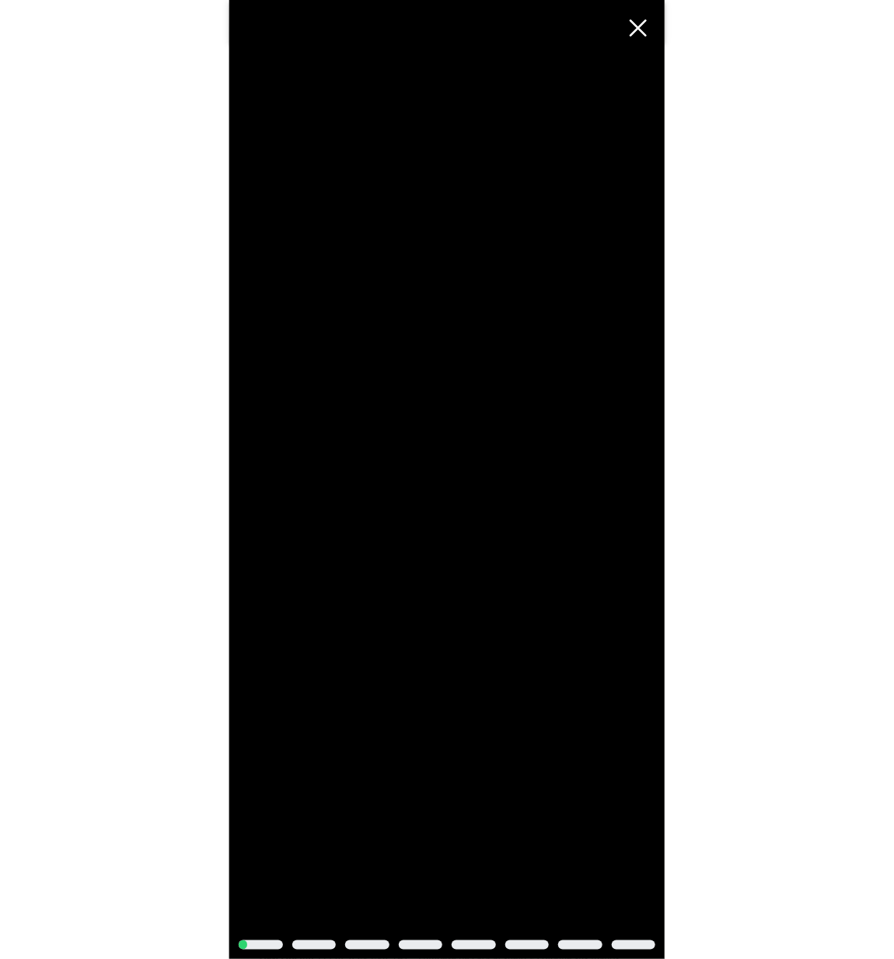
click at [638, 27] on span "Cerrar" at bounding box center [638, 28] width 34 height 34
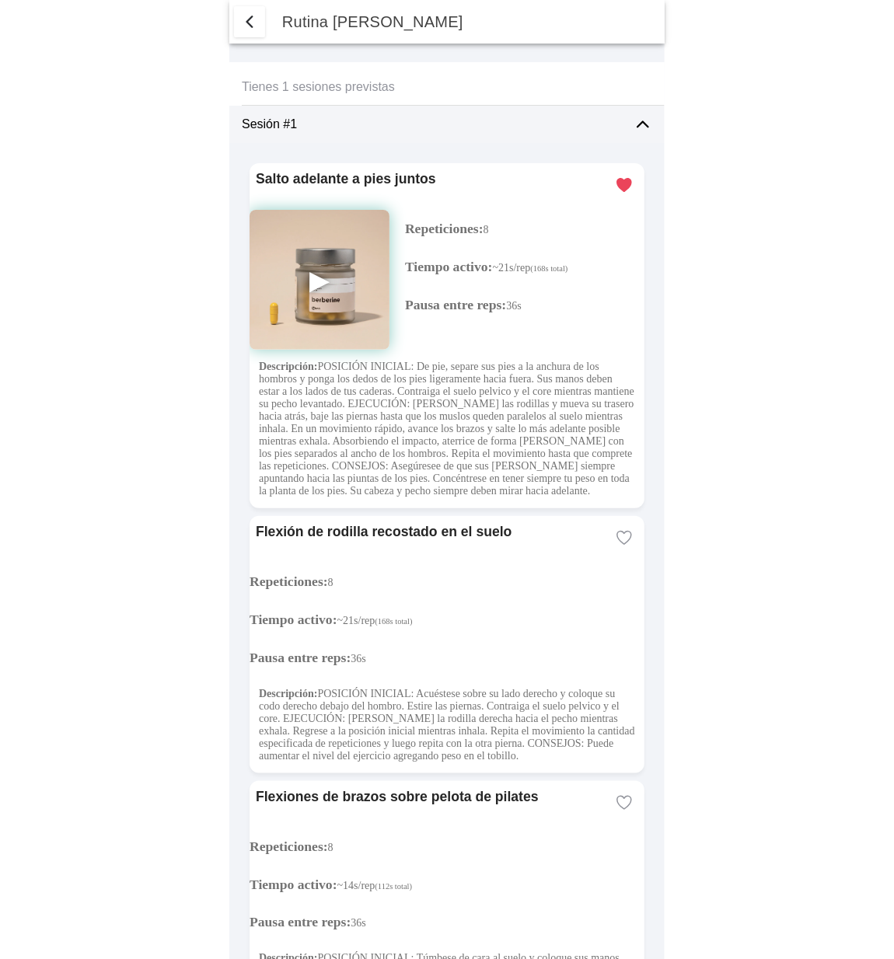
click at [260, 27] on button "button" at bounding box center [249, 21] width 31 height 31
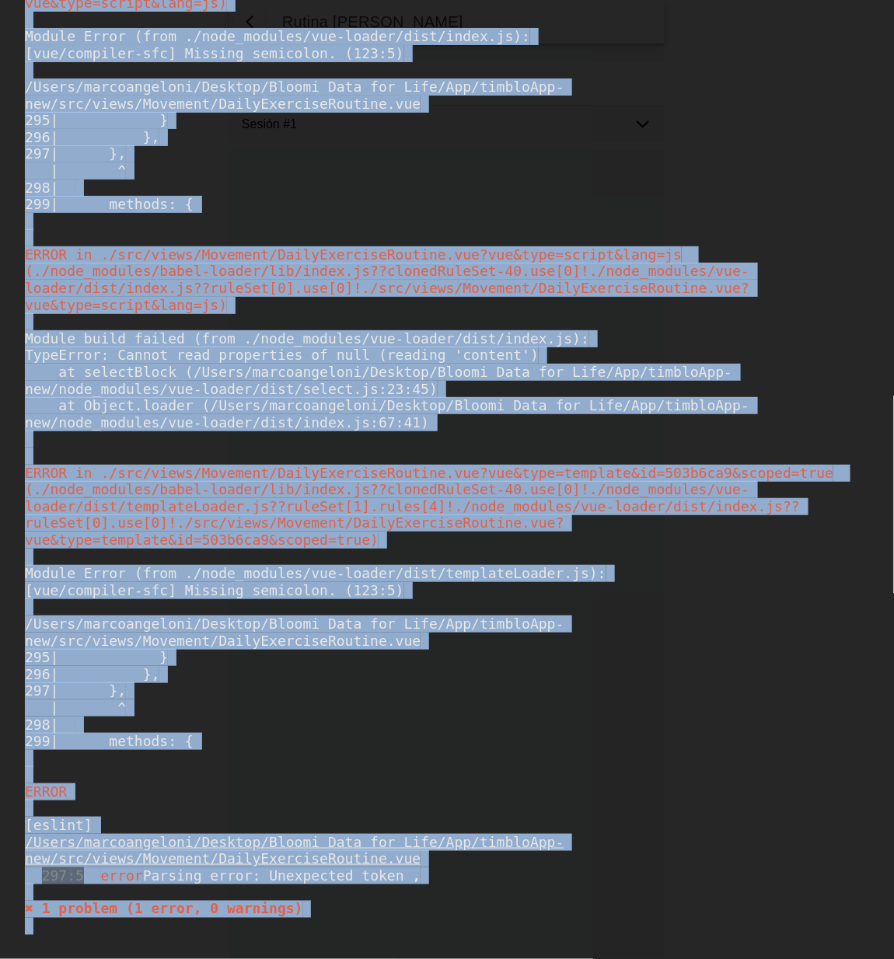
scroll to position [131, 0]
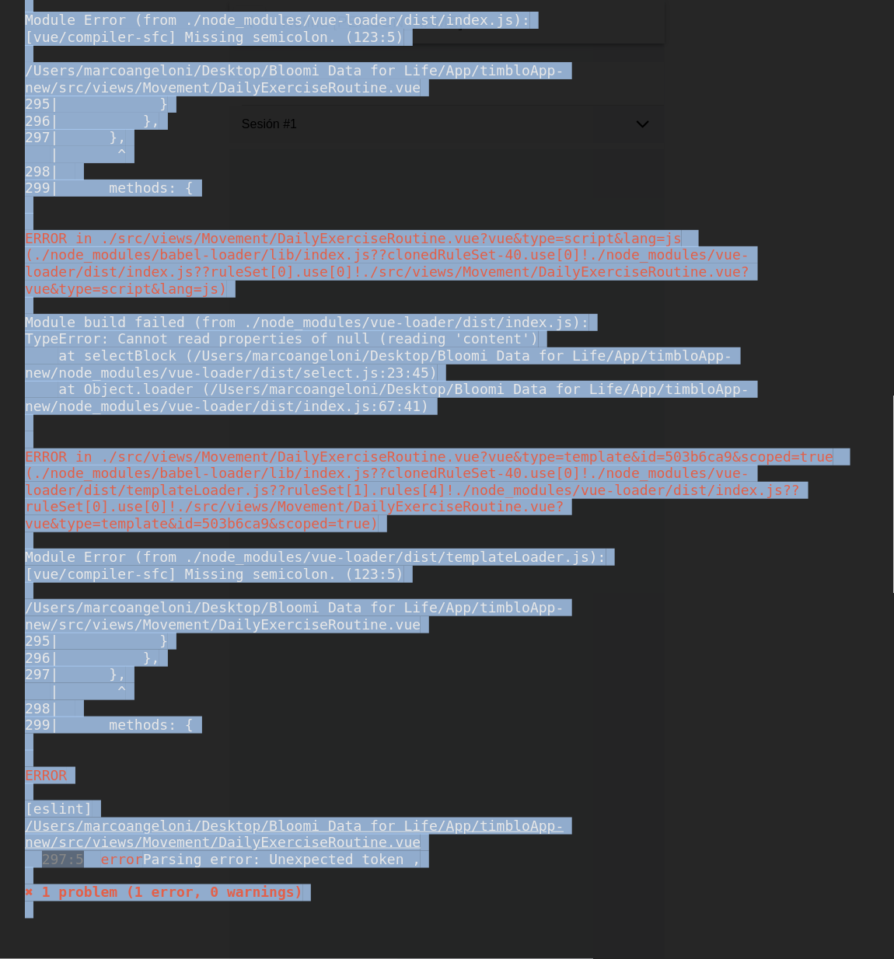
drag, startPoint x: 28, startPoint y: 70, endPoint x: 389, endPoint y: 957, distance: 957.5
click at [389, 958] on div "Compiled with problems: X ERROR in ./src/views/Movement/DailyExerciseRoutine.vu…" at bounding box center [447, 479] width 894 height 959
copy div "ERROR in ./src/views/Movement/DailyExerciseRoutine.vue?vue&type=script&lang=js …"
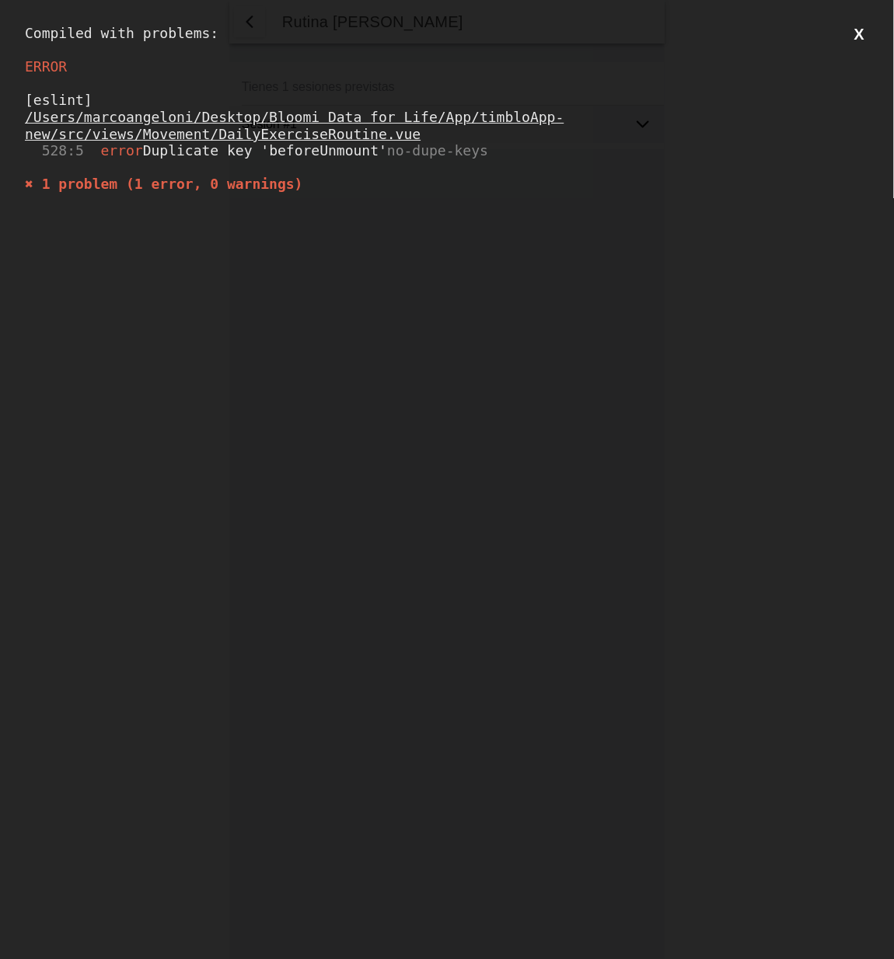
scroll to position [0, 0]
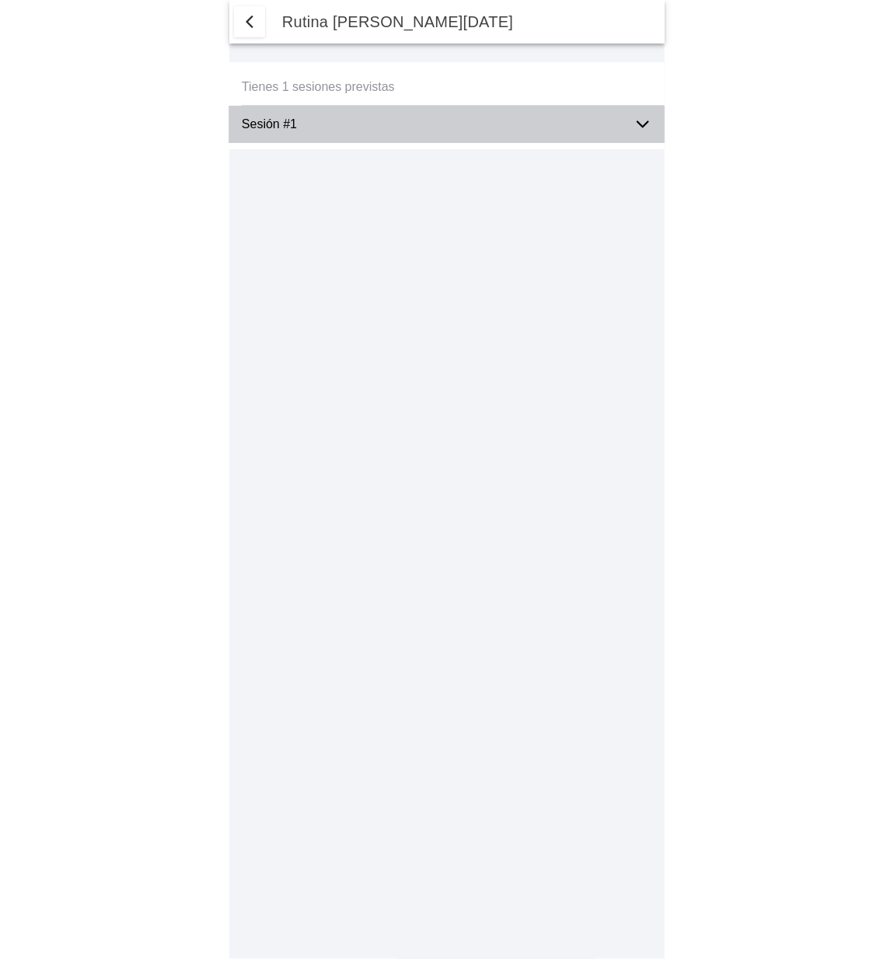
click at [641, 120] on icon at bounding box center [643, 124] width 19 height 19
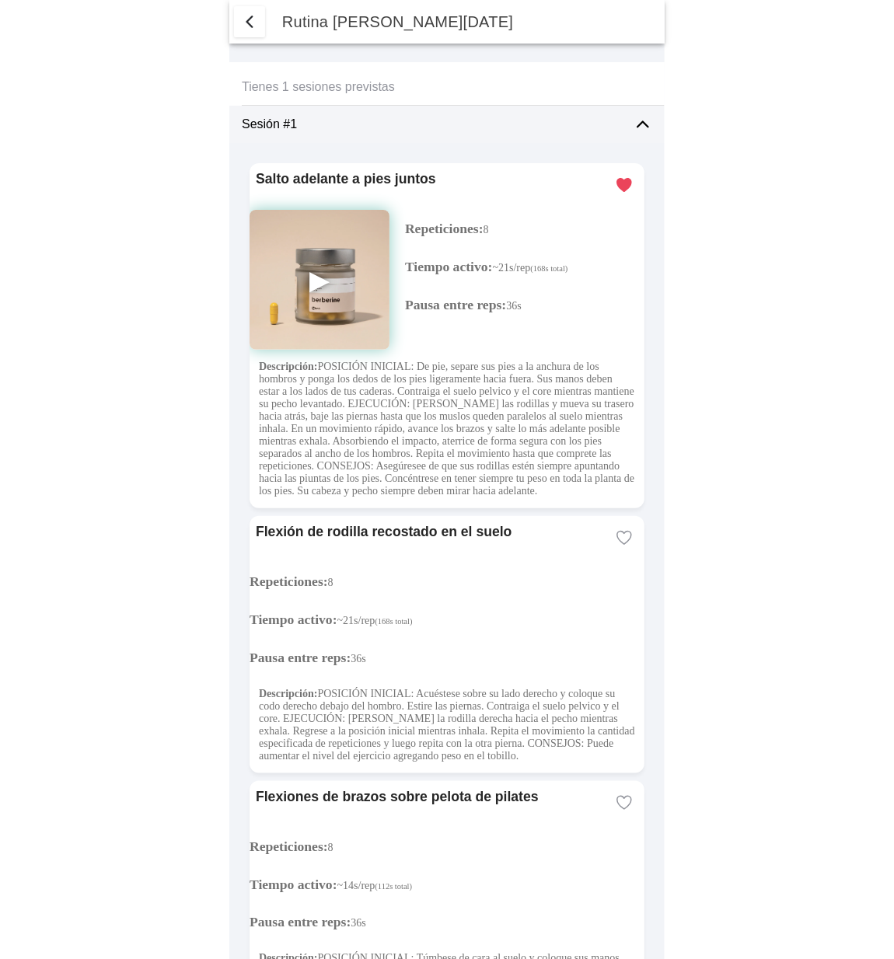
click at [319, 279] on img at bounding box center [320, 280] width 140 height 140
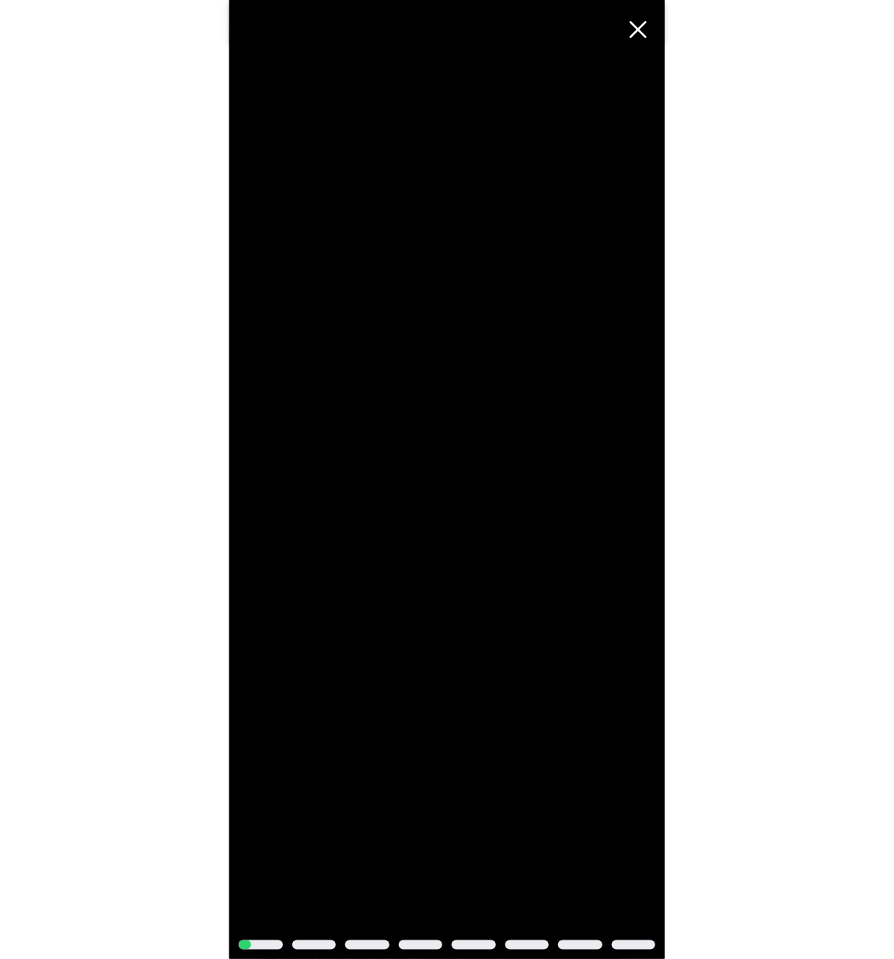
click at [635, 23] on span "Cerrar" at bounding box center [638, 29] width 34 height 34
